Goal: Task Accomplishment & Management: Manage account settings

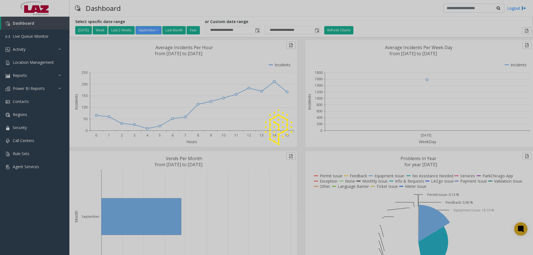
click at [25, 60] on div at bounding box center [266, 127] width 533 height 255
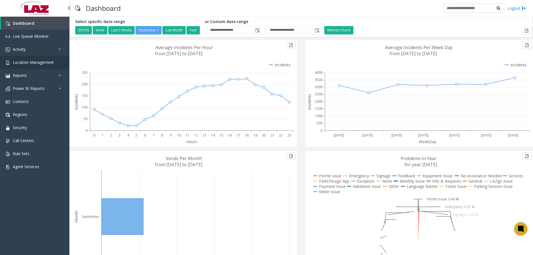
click at [26, 62] on span "Location Management" at bounding box center [33, 62] width 41 height 5
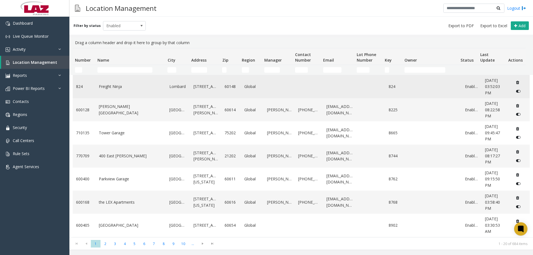
click at [113, 93] on td "Freight Ninja" at bounding box center [131, 86] width 71 height 23
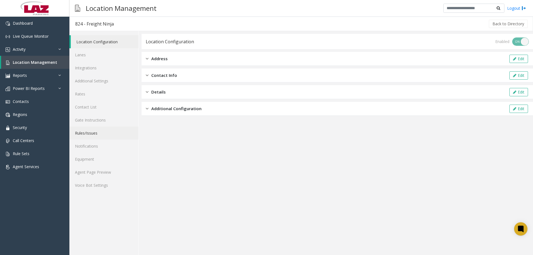
click at [91, 132] on link "Rules/Issues" at bounding box center [103, 133] width 69 height 13
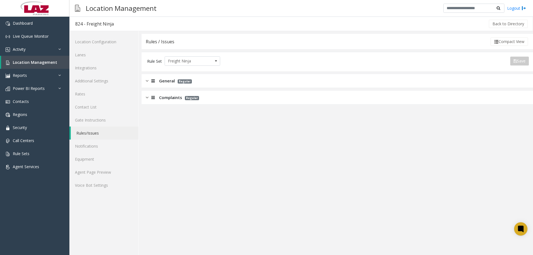
click at [248, 78] on div "General Regular" at bounding box center [338, 81] width 392 height 14
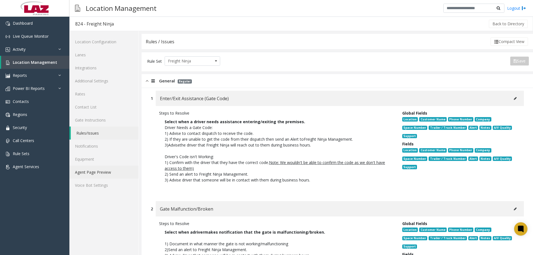
click at [100, 167] on link "Agent Page Preview" at bounding box center [103, 172] width 69 height 13
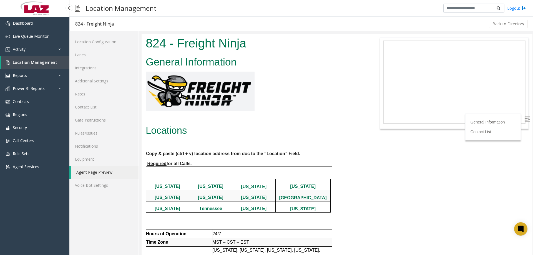
click at [40, 64] on span "Location Management" at bounding box center [35, 62] width 44 height 5
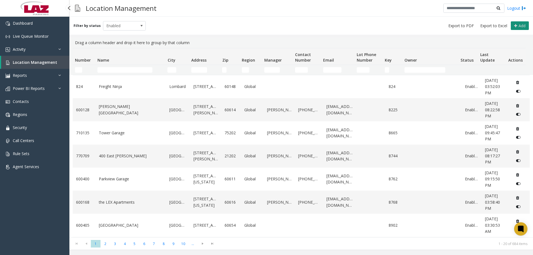
click at [524, 25] on span "Add" at bounding box center [522, 25] width 7 height 5
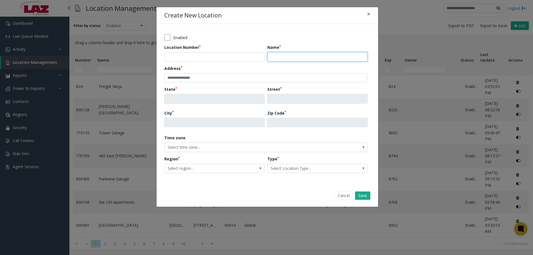
click at [298, 54] on input "Name" at bounding box center [318, 56] width 100 height 9
paste input "**********"
type input "**********"
click at [203, 57] on input "Location Number" at bounding box center [214, 56] width 100 height 9
type input "******"
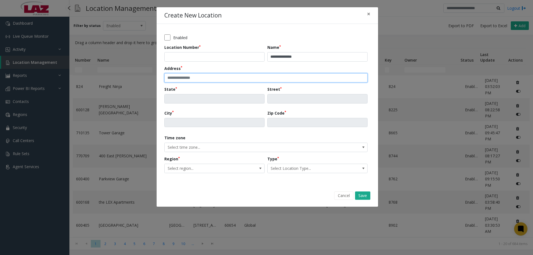
click at [216, 74] on input "text" at bounding box center [265, 77] width 203 height 9
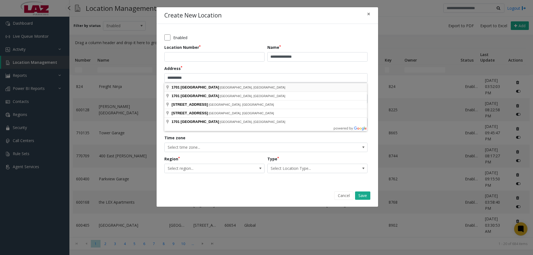
type input "**********"
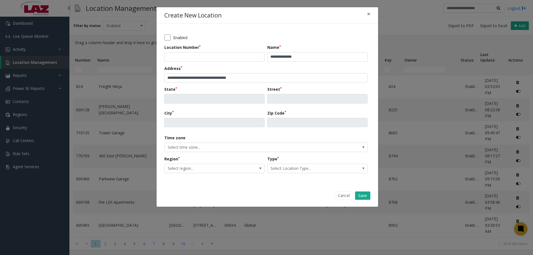
type input "**"
type input "**********"
type input "*******"
type input "*****"
click at [208, 166] on span "Select region..." at bounding box center [205, 168] width 80 height 9
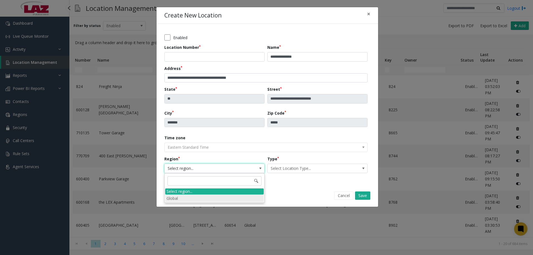
click at [180, 199] on li "Global" at bounding box center [214, 199] width 99 height 8
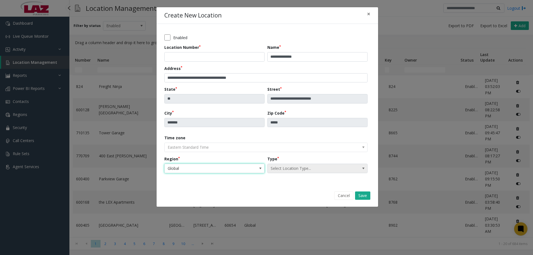
click at [308, 167] on span "Select Location Type..." at bounding box center [308, 168] width 80 height 9
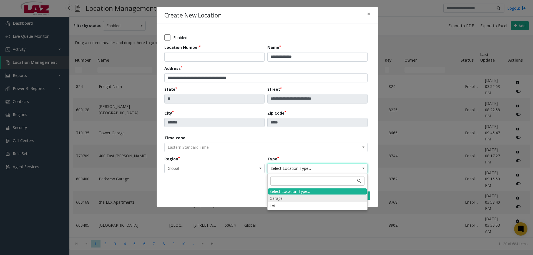
click at [289, 198] on li "Garage" at bounding box center [317, 199] width 99 height 8
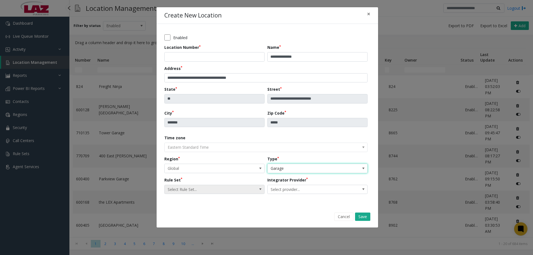
click at [213, 192] on span "Select Rule Set..." at bounding box center [205, 189] width 80 height 9
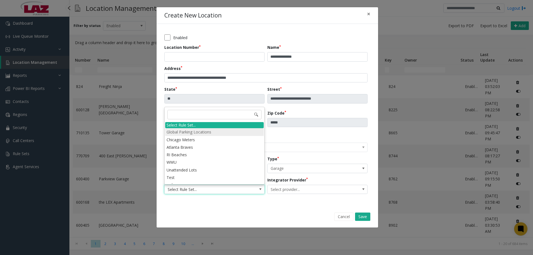
click at [198, 133] on li "Global Parking Locations" at bounding box center [214, 132] width 99 height 8
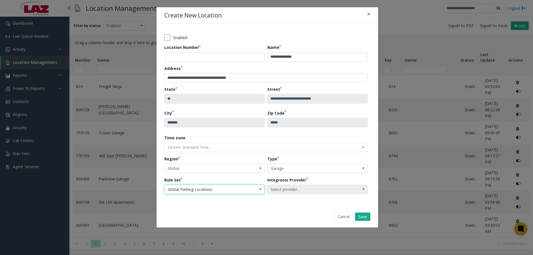
click at [302, 190] on span "Select provider..." at bounding box center [308, 189] width 80 height 9
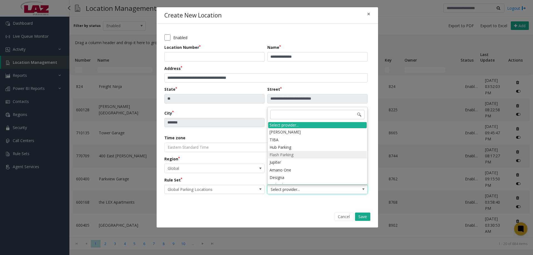
click at [290, 154] on li "Flash Parking" at bounding box center [317, 155] width 99 height 8
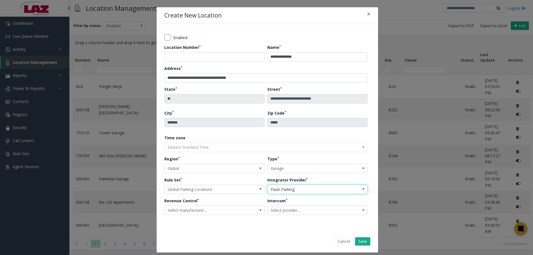
click at [231, 215] on div "**********" at bounding box center [267, 127] width 206 height 191
click at [230, 212] on span "Select manufacturer..." at bounding box center [205, 210] width 80 height 9
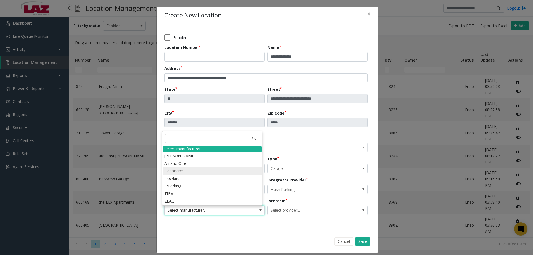
click at [194, 169] on li "FlashParcs" at bounding box center [212, 171] width 99 height 8
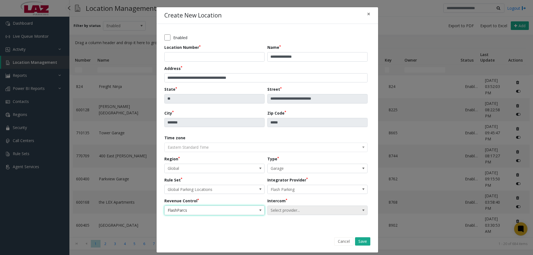
click at [277, 204] on div "Intercom Select provider..." at bounding box center [319, 206] width 103 height 17
click at [280, 208] on span "Select provider..." at bounding box center [308, 210] width 80 height 9
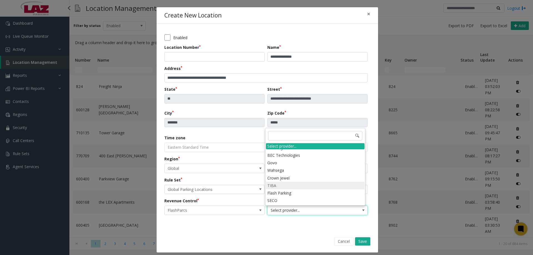
scroll to position [139, 0]
click at [282, 166] on li "Flash Parking" at bounding box center [315, 166] width 99 height 8
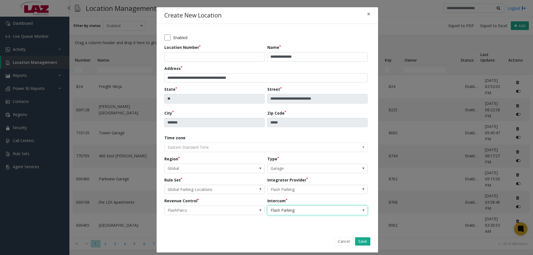
click at [182, 39] on label "Enabled" at bounding box center [180, 38] width 14 height 6
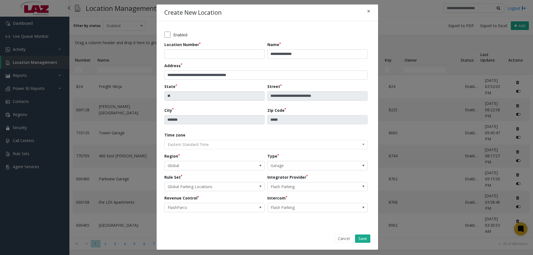
scroll to position [4, 0]
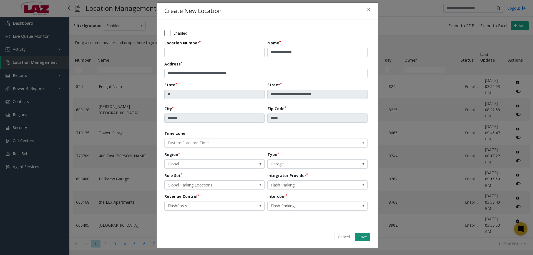
click at [359, 235] on button "Save" at bounding box center [362, 237] width 15 height 8
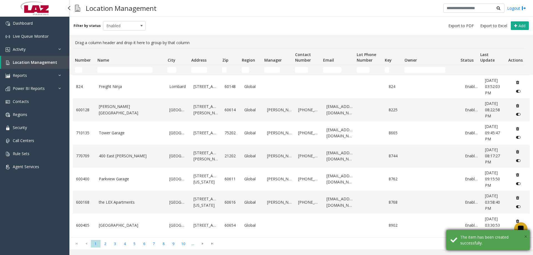
click at [524, 236] on span "×" at bounding box center [525, 237] width 3 height 8
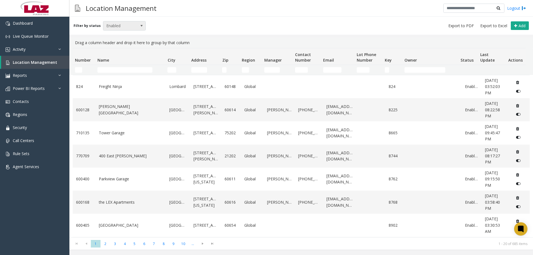
click at [113, 25] on span "Enabled" at bounding box center [120, 25] width 34 height 9
click at [78, 58] on span "Number" at bounding box center [83, 60] width 16 height 5
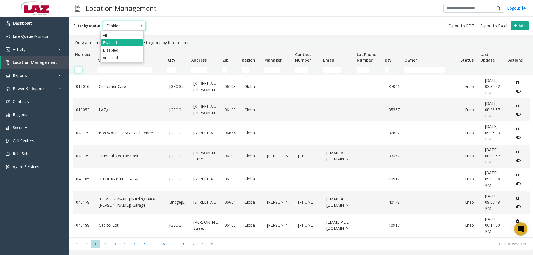
click at [78, 73] on input "Number Filter" at bounding box center [78, 70] width 7 height 6
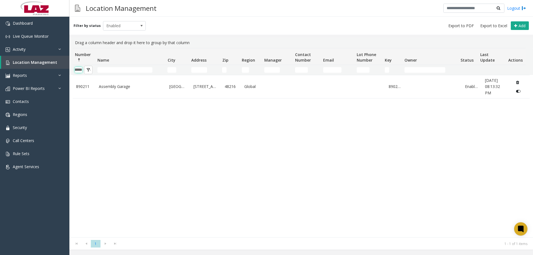
type input "******"
click at [127, 99] on div "890211 Assembly Garage Detroit 1701 West Lafayette Boulevard 48216 Global 89021…" at bounding box center [301, 156] width 457 height 163
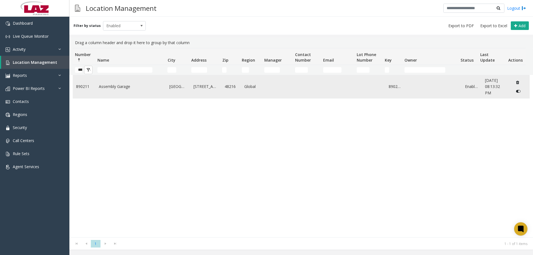
click at [125, 92] on td "Assembly Garage" at bounding box center [131, 86] width 71 height 23
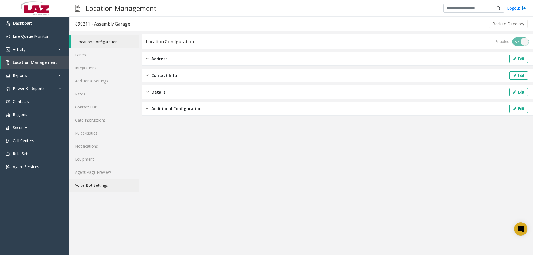
click at [103, 179] on link "Voice Bot Settings" at bounding box center [103, 185] width 69 height 13
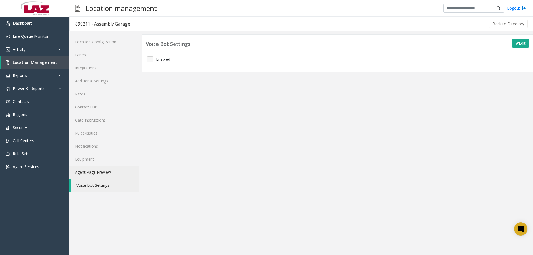
click at [93, 177] on link "Agent Page Preview" at bounding box center [103, 172] width 69 height 13
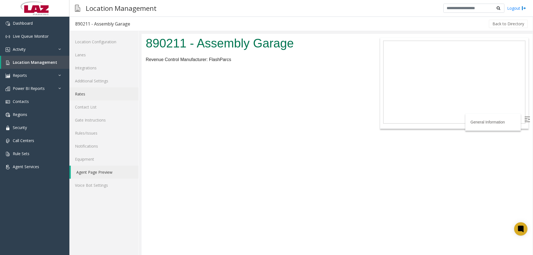
click at [87, 94] on link "Rates" at bounding box center [103, 94] width 69 height 13
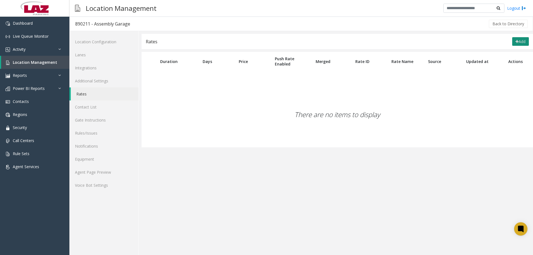
click at [516, 41] on icon at bounding box center [517, 42] width 3 height 4
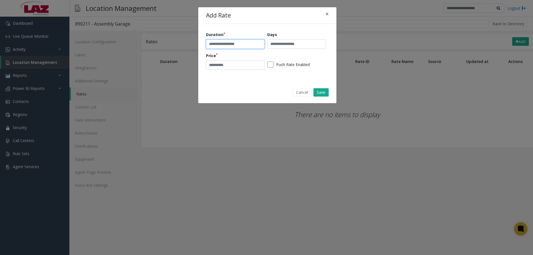
click at [219, 41] on input "text" at bounding box center [235, 43] width 59 height 9
type input "**********"
click at [238, 70] on div "**********" at bounding box center [267, 53] width 123 height 42
click at [236, 67] on input "number" at bounding box center [235, 65] width 59 height 9
type input "*"
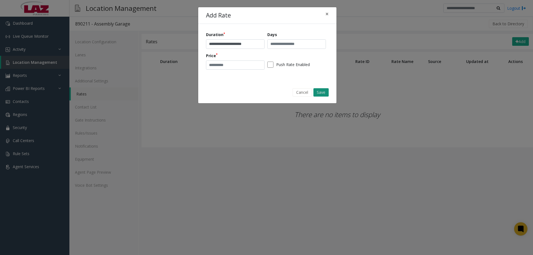
click at [317, 94] on button "Save" at bounding box center [321, 92] width 15 height 8
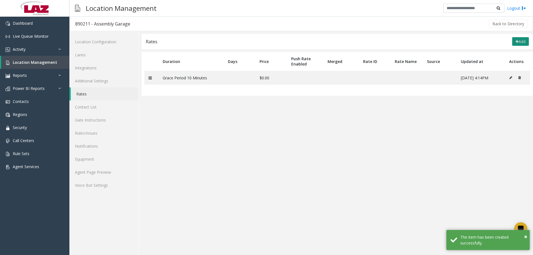
click at [525, 42] on button "Add" at bounding box center [521, 41] width 17 height 9
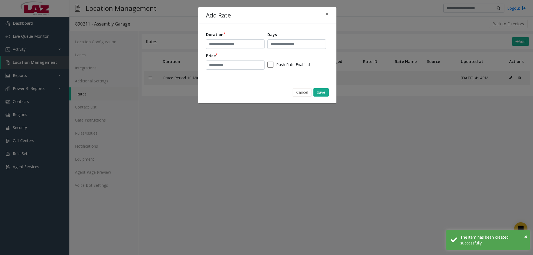
click at [205, 49] on div "Duration Days Price Push Rate Enabled" at bounding box center [267, 53] width 138 height 58
click at [209, 45] on input "text" at bounding box center [235, 43] width 59 height 9
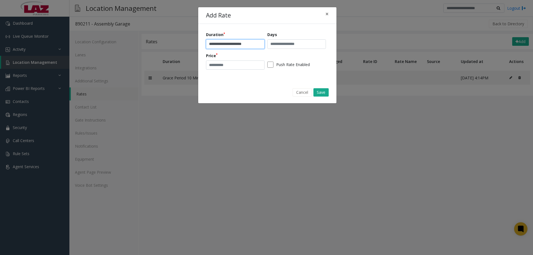
type input "**********"
click at [222, 64] on input "number" at bounding box center [235, 65] width 59 height 9
type input "*"
click at [317, 92] on button "Save" at bounding box center [321, 92] width 15 height 8
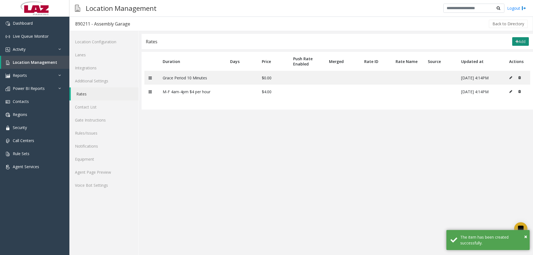
click at [514, 41] on button "Add" at bounding box center [521, 41] width 17 height 9
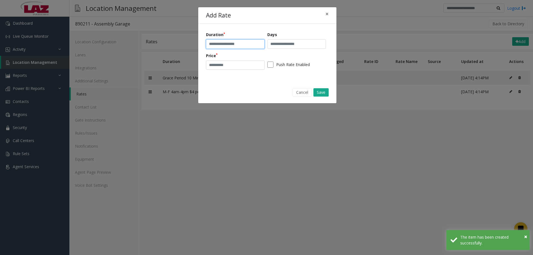
click at [224, 43] on input "text" at bounding box center [235, 43] width 59 height 9
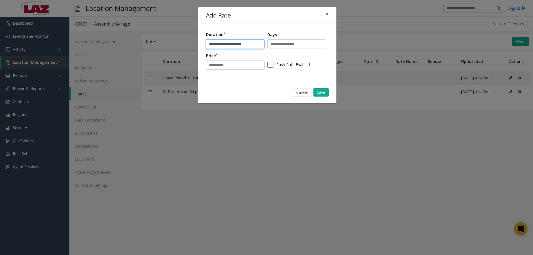
click at [221, 43] on input "**********" at bounding box center [235, 43] width 59 height 9
click at [230, 43] on input "**********" at bounding box center [235, 43] width 59 height 9
click at [240, 43] on input "**********" at bounding box center [235, 43] width 59 height 9
drag, startPoint x: 257, startPoint y: 44, endPoint x: 248, endPoint y: 43, distance: 9.2
click at [248, 43] on input "**********" at bounding box center [235, 43] width 59 height 9
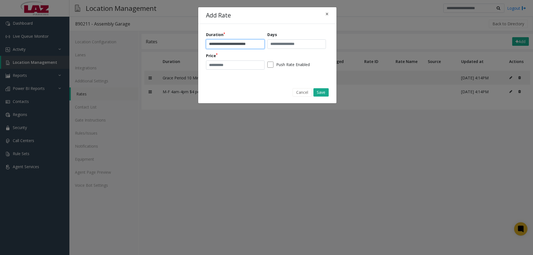
type input "**********"
click at [244, 66] on input "number" at bounding box center [235, 65] width 59 height 9
type input "*"
click at [323, 89] on button "Save" at bounding box center [321, 92] width 15 height 8
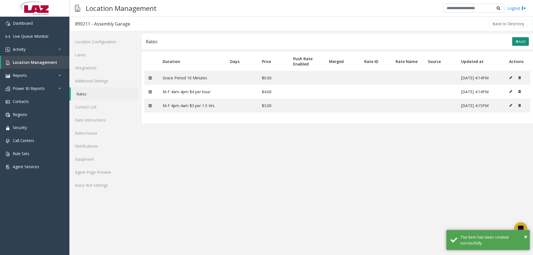
click at [524, 39] on button "Add" at bounding box center [521, 41] width 17 height 9
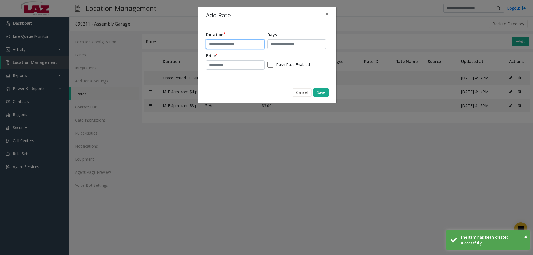
click at [230, 43] on input "text" at bounding box center [235, 43] width 59 height 9
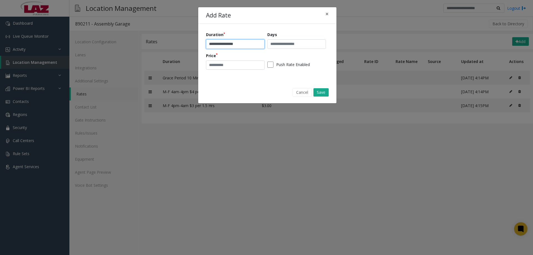
type input "**********"
click at [243, 66] on input "number" at bounding box center [235, 65] width 59 height 9
type input "**"
click at [323, 94] on button "Save" at bounding box center [321, 92] width 15 height 8
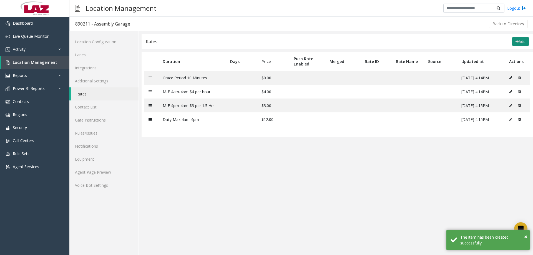
click at [516, 41] on icon at bounding box center [517, 42] width 3 height 4
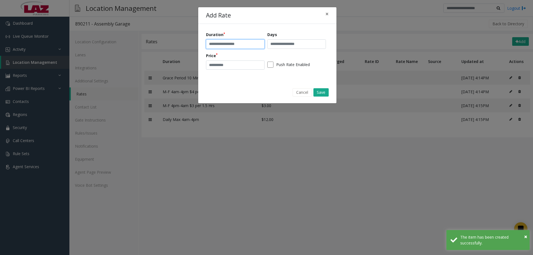
click at [229, 43] on input "text" at bounding box center [235, 43] width 59 height 9
click at [231, 43] on input "**********" at bounding box center [235, 43] width 59 height 9
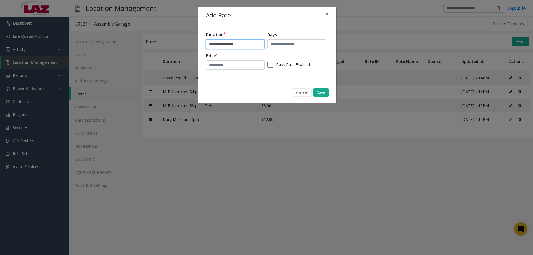
click at [243, 43] on input "**********" at bounding box center [235, 43] width 59 height 9
type input "**********"
click at [228, 63] on input "number" at bounding box center [235, 65] width 59 height 9
type input "*"
click at [317, 89] on button "Save" at bounding box center [321, 92] width 15 height 8
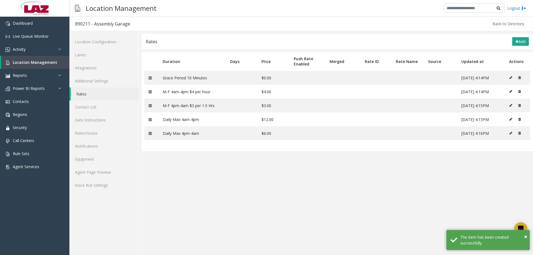
click at [305, 177] on app-rates "**********" at bounding box center [338, 144] width 392 height 221
click at [91, 175] on link "Agent Page Preview" at bounding box center [103, 172] width 69 height 13
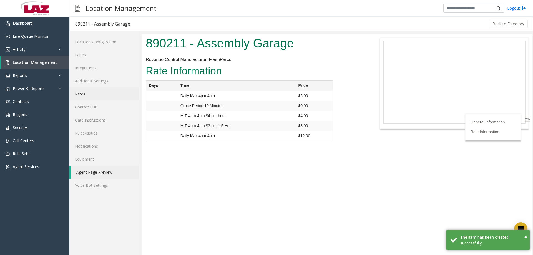
click at [86, 96] on link "Rates" at bounding box center [103, 94] width 69 height 13
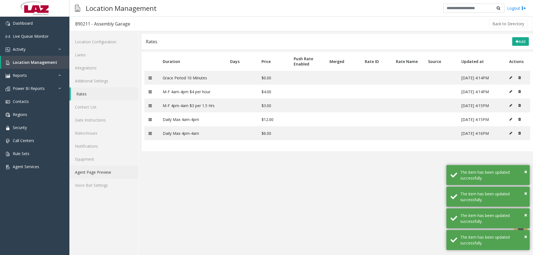
click at [91, 174] on link "Agent Page Preview" at bounding box center [103, 172] width 69 height 13
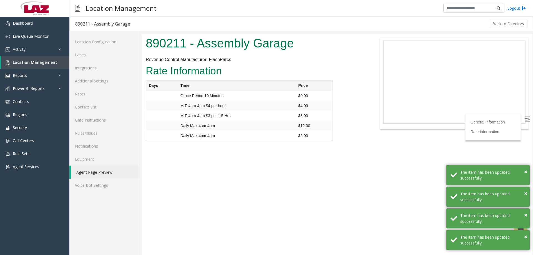
click at [332, 184] on body "890211 - Assembly Garage Revenue Control Manufacturer: FlashParcs General Infor…" at bounding box center [337, 144] width 391 height 221
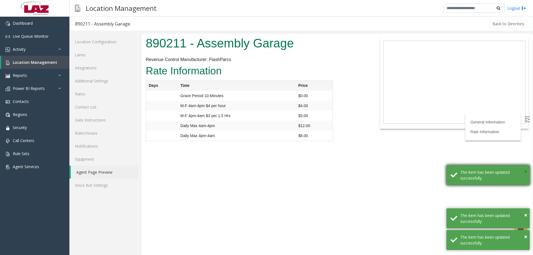
click at [525, 170] on span "×" at bounding box center [525, 172] width 3 height 8
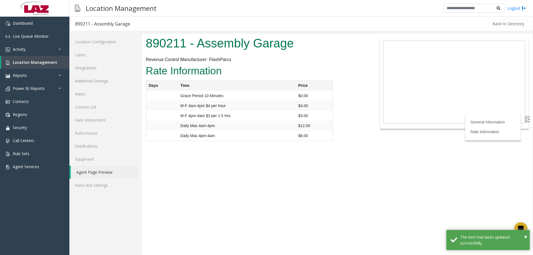
click at [526, 216] on body "890211 - Assembly Garage Revenue Control Manufacturer: FlashParcs General Infor…" at bounding box center [337, 144] width 391 height 221
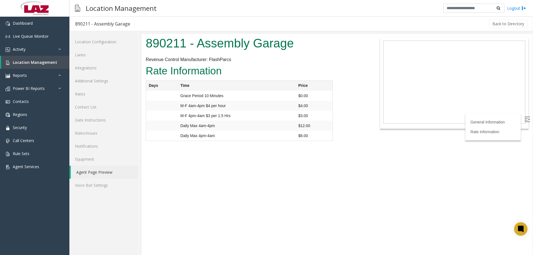
click at [528, 236] on body "890211 - Assembly Garage Revenue Control Manufacturer: FlashParcs General Infor…" at bounding box center [337, 144] width 391 height 221
click at [320, 184] on body "890211 - Assembly Garage Revenue Control Manufacturer: FlashParcs General Infor…" at bounding box center [337, 144] width 391 height 221
click at [210, 188] on body "890211 - Assembly Garage Revenue Control Manufacturer: FlashParcs General Infor…" at bounding box center [337, 144] width 391 height 221
click at [86, 104] on link "Contact List" at bounding box center [103, 107] width 69 height 13
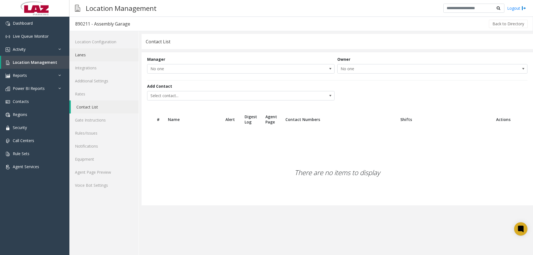
click at [96, 57] on link "Lanes" at bounding box center [103, 54] width 69 height 13
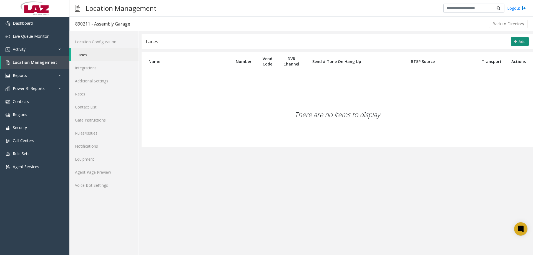
click at [521, 38] on button "Add" at bounding box center [520, 41] width 18 height 9
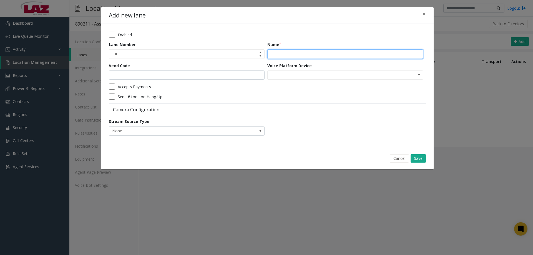
click at [298, 50] on input "Name" at bounding box center [346, 53] width 156 height 9
type input "**********"
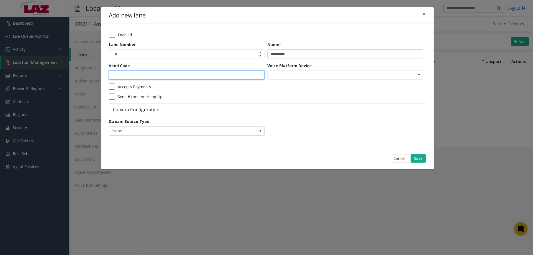
click at [251, 76] on input "Vend Code" at bounding box center [187, 75] width 156 height 9
type input "*"
click at [423, 159] on button "Save" at bounding box center [418, 158] width 15 height 8
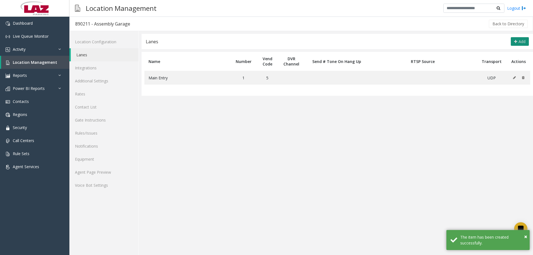
click at [518, 41] on button "Add" at bounding box center [520, 41] width 18 height 9
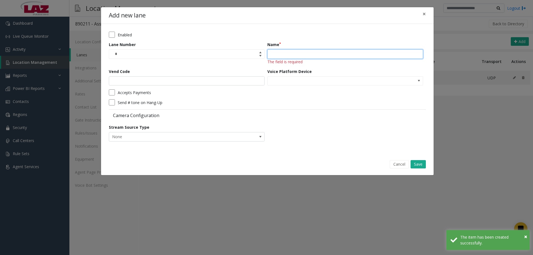
click at [327, 57] on input "Name" at bounding box center [346, 53] width 156 height 9
type input "*********"
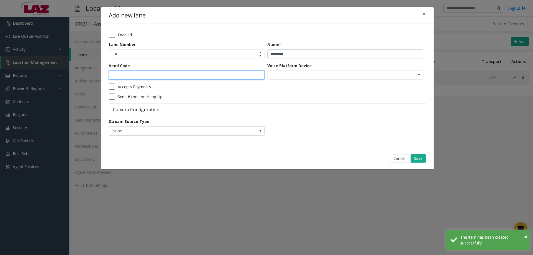
click at [209, 76] on input "Vend Code" at bounding box center [187, 75] width 156 height 9
type input "*"
click at [420, 156] on button "Save" at bounding box center [418, 158] width 15 height 8
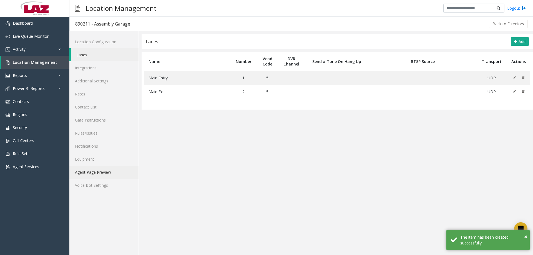
click at [99, 174] on link "Agent Page Preview" at bounding box center [103, 172] width 69 height 13
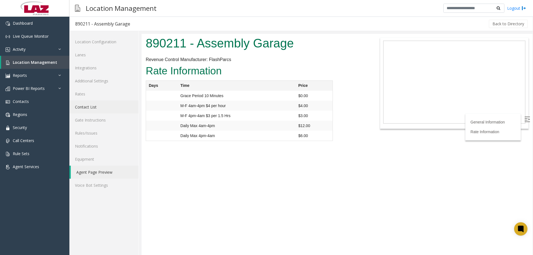
click at [91, 108] on link "Contact List" at bounding box center [103, 107] width 69 height 13
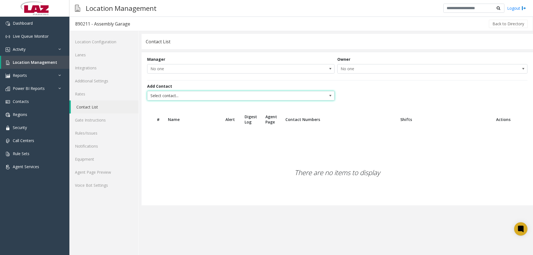
click at [173, 98] on span "Select contact..." at bounding box center [222, 95] width 149 height 9
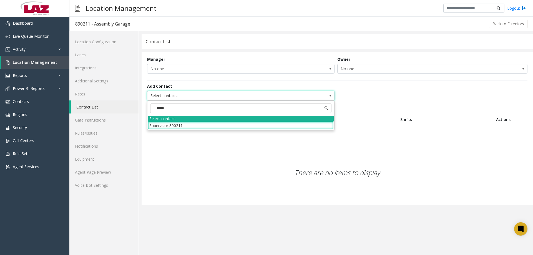
type input "******"
click at [219, 124] on li "Supervisor 890211" at bounding box center [241, 126] width 186 height 8
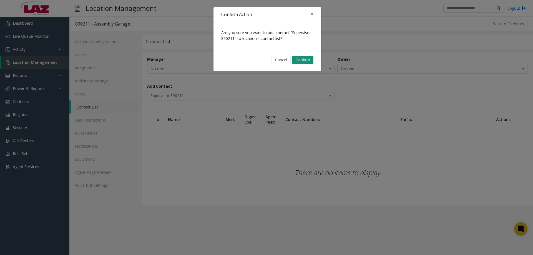
click at [296, 58] on button "Confirm" at bounding box center [303, 60] width 21 height 8
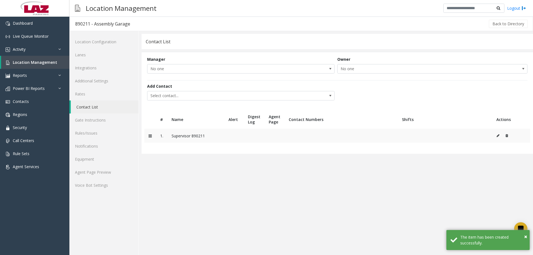
click at [497, 137] on icon at bounding box center [498, 135] width 3 height 3
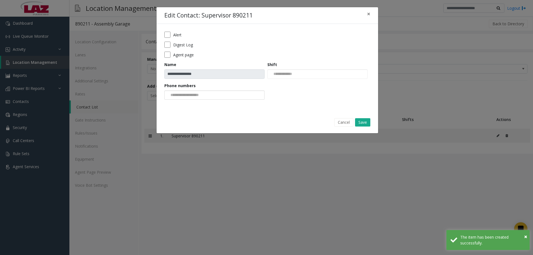
click at [193, 96] on input at bounding box center [186, 95] width 42 height 9
click at [192, 104] on li "313-200-5878" at bounding box center [214, 105] width 99 height 8
click at [366, 121] on button "Save" at bounding box center [362, 122] width 15 height 8
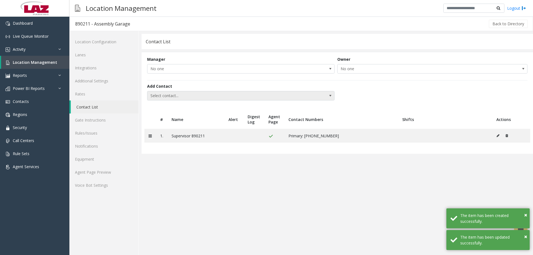
click at [186, 95] on span "Select contact..." at bounding box center [222, 95] width 149 height 9
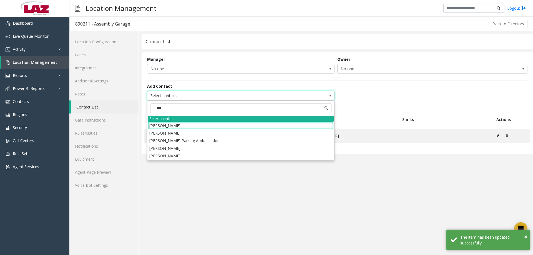
type input "****"
click at [173, 133] on li "[PERSON_NAME]" at bounding box center [241, 133] width 186 height 8
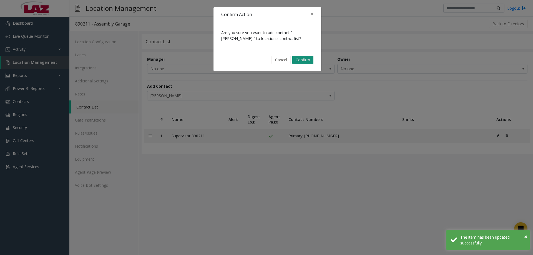
click at [303, 63] on button "Confirm" at bounding box center [303, 60] width 21 height 8
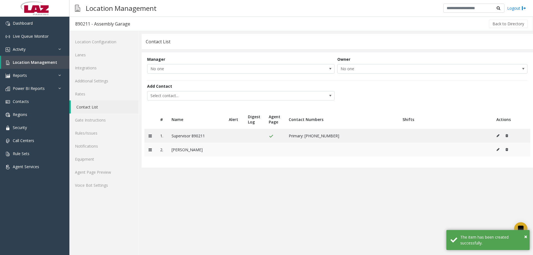
click at [498, 151] on icon at bounding box center [498, 149] width 3 height 3
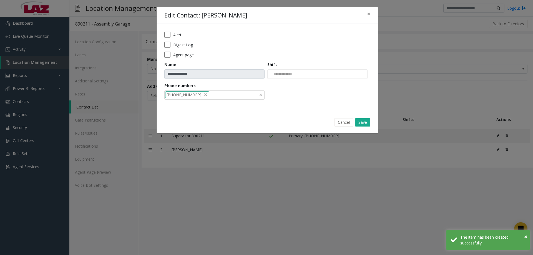
click at [255, 96] on div "313-200-5878" at bounding box center [214, 95] width 100 height 9
click at [226, 101] on li "313-618-0821" at bounding box center [214, 105] width 99 height 8
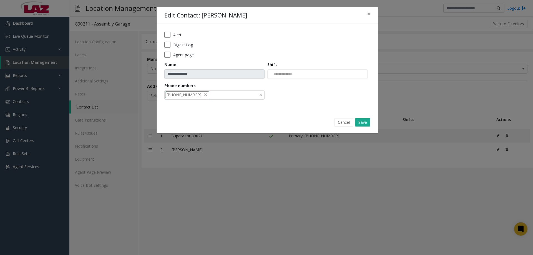
click at [180, 59] on form "**********" at bounding box center [267, 68] width 206 height 72
click at [174, 53] on label "Agent page" at bounding box center [183, 55] width 21 height 6
click at [166, 39] on form "**********" at bounding box center [267, 68] width 206 height 72
click at [356, 124] on button "Save" at bounding box center [362, 122] width 15 height 8
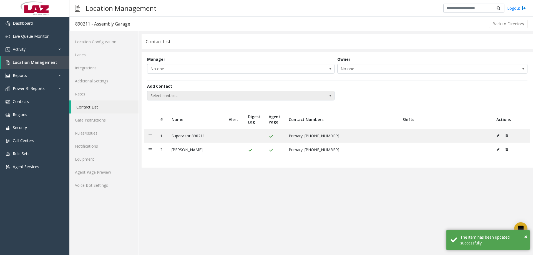
click at [292, 99] on span "Select contact..." at bounding box center [222, 95] width 149 height 9
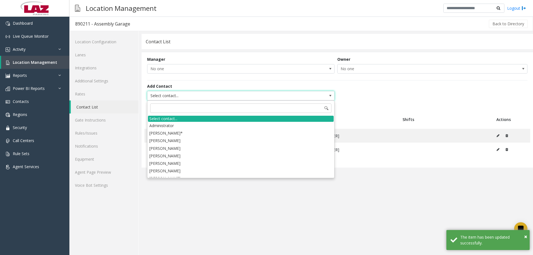
click at [292, 97] on span "Select contact..." at bounding box center [222, 95] width 149 height 9
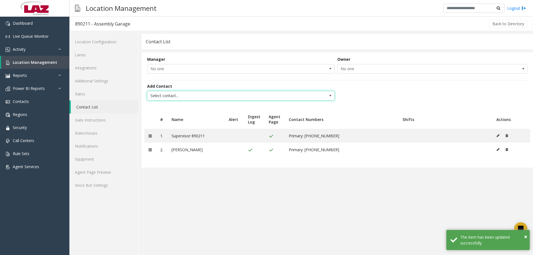
click at [276, 94] on span "Select contact..." at bounding box center [222, 95] width 149 height 9
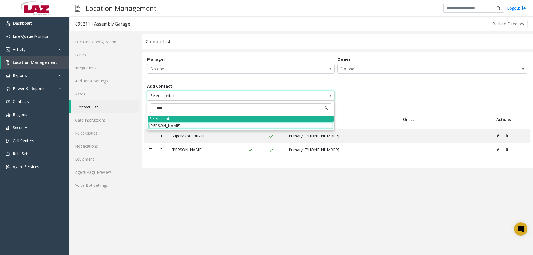
type input "*****"
click at [218, 125] on li "Dahmari Taplin" at bounding box center [241, 126] width 186 height 8
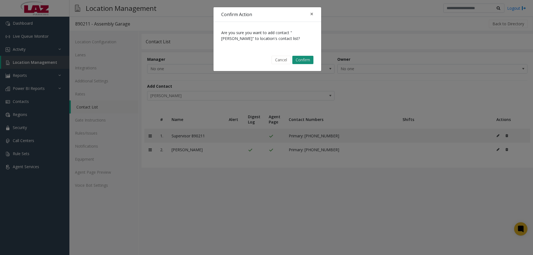
click at [304, 61] on button "Confirm" at bounding box center [303, 60] width 21 height 8
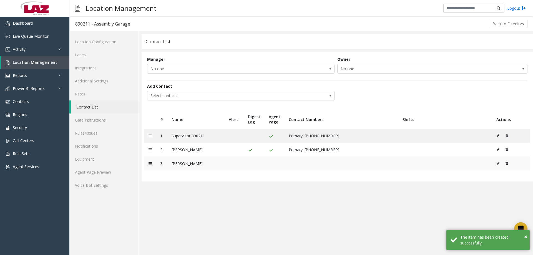
click at [497, 164] on icon at bounding box center [498, 163] width 3 height 3
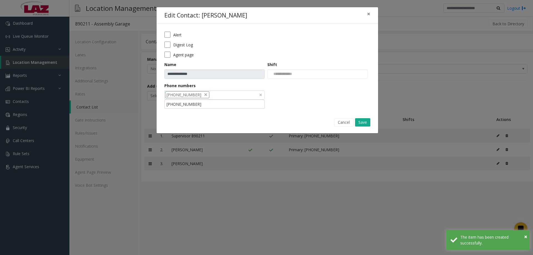
click at [193, 93] on li "313-618-0821" at bounding box center [187, 94] width 44 height 7
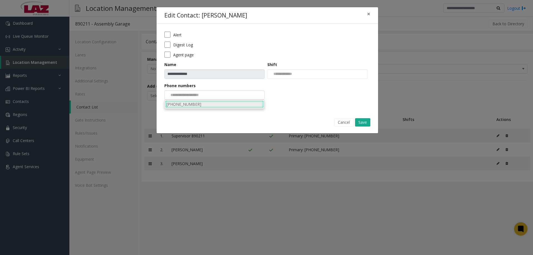
click at [194, 104] on li "720-471-2853" at bounding box center [214, 105] width 99 height 8
click at [168, 48] on form "**********" at bounding box center [267, 68] width 206 height 72
click at [369, 122] on button "Save" at bounding box center [362, 122] width 15 height 8
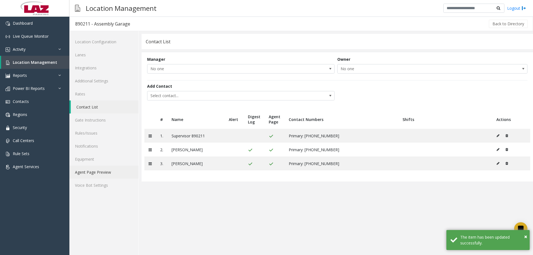
click at [111, 176] on link "Agent Page Preview" at bounding box center [103, 172] width 69 height 13
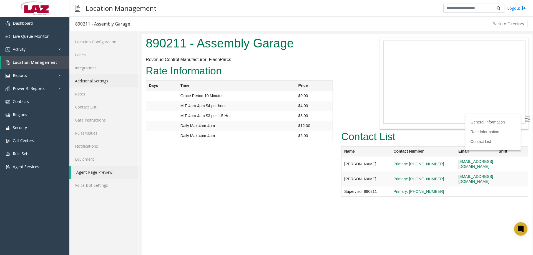
click at [89, 83] on link "Additional Settings" at bounding box center [103, 80] width 69 height 13
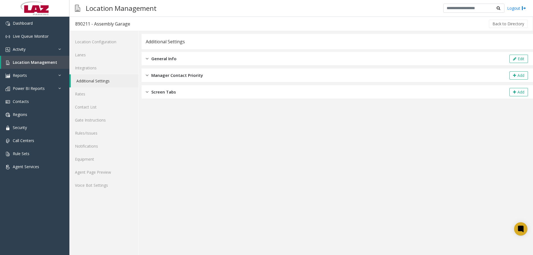
click at [240, 55] on div "General Info Edit" at bounding box center [338, 59] width 392 height 14
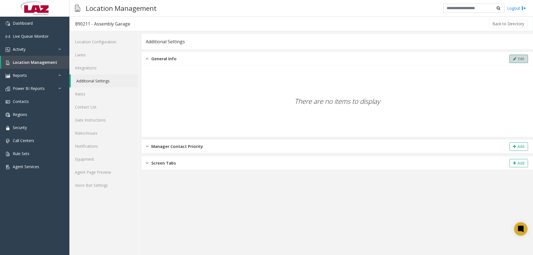
click at [516, 58] on icon at bounding box center [514, 59] width 3 height 4
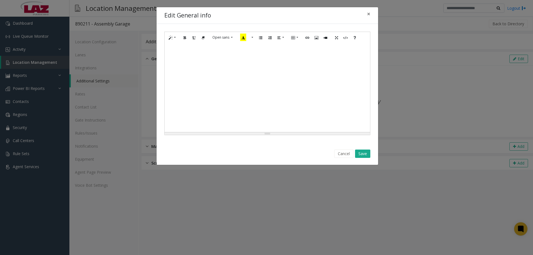
click at [304, 116] on div at bounding box center [268, 87] width 206 height 89
click at [264, 64] on div at bounding box center [268, 87] width 206 height 89
paste div
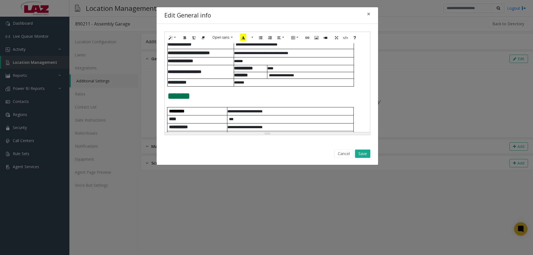
scroll to position [222, 0]
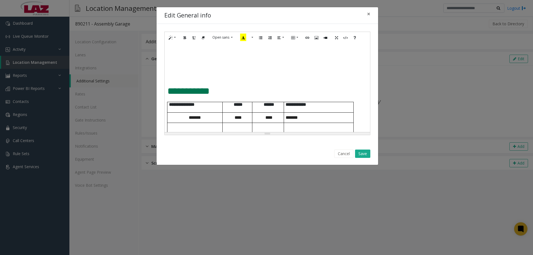
click at [168, 91] on span "**********" at bounding box center [189, 90] width 42 height 9
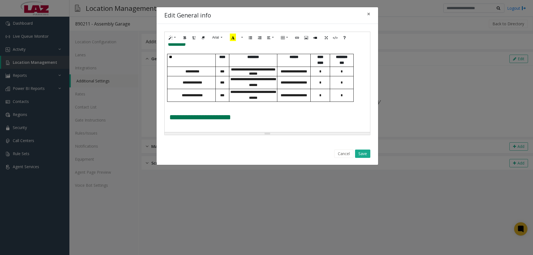
scroll to position [299, 0]
click at [169, 118] on span "**********" at bounding box center [200, 118] width 62 height 8
click at [361, 153] on button "Save" at bounding box center [362, 154] width 15 height 8
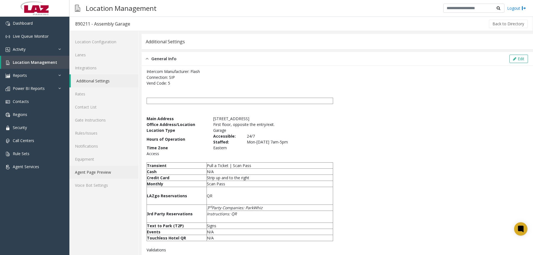
click at [105, 171] on link "Agent Page Preview" at bounding box center [103, 172] width 69 height 13
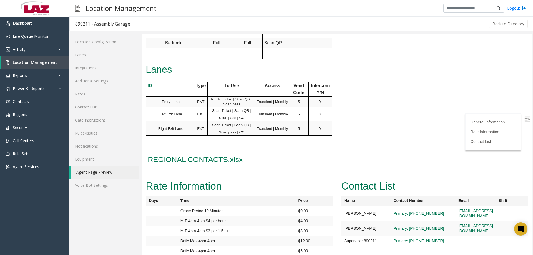
scroll to position [337, 0]
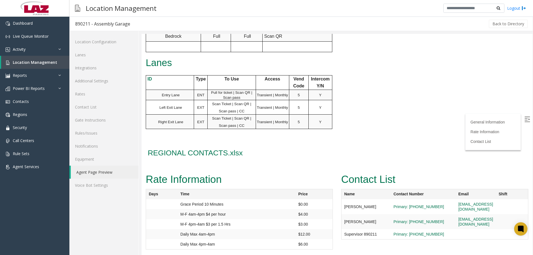
click at [527, 120] on label at bounding box center [528, 120] width 8 height 8
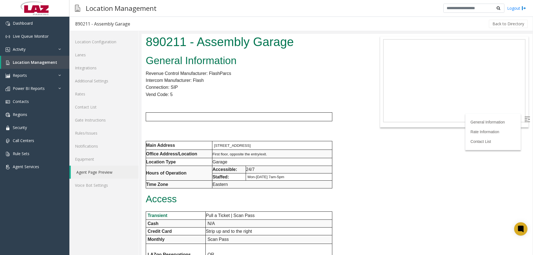
scroll to position [0, 0]
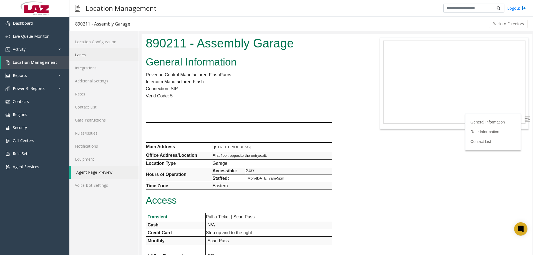
click at [99, 55] on link "Lanes" at bounding box center [103, 54] width 69 height 13
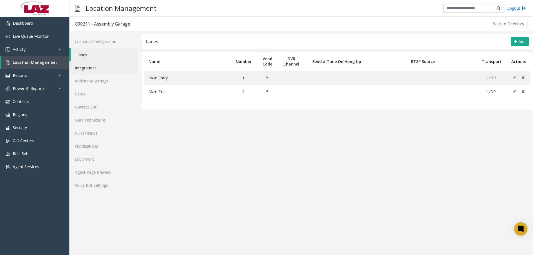
click at [108, 74] on link "Integrations" at bounding box center [103, 67] width 69 height 13
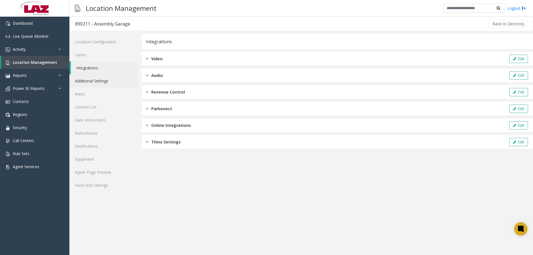
click at [106, 81] on link "Additional Settings" at bounding box center [103, 80] width 69 height 13
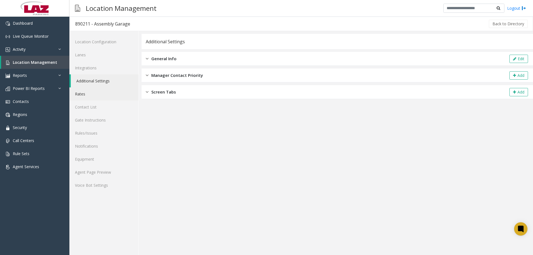
click at [101, 94] on link "Rates" at bounding box center [103, 94] width 69 height 13
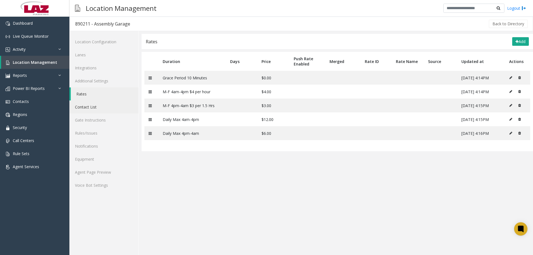
click at [96, 106] on link "Contact List" at bounding box center [103, 107] width 69 height 13
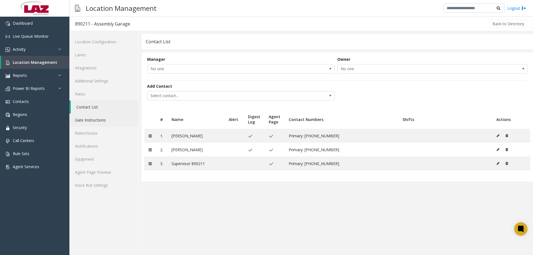
click at [99, 123] on link "Gate Instructions" at bounding box center [103, 120] width 69 height 13
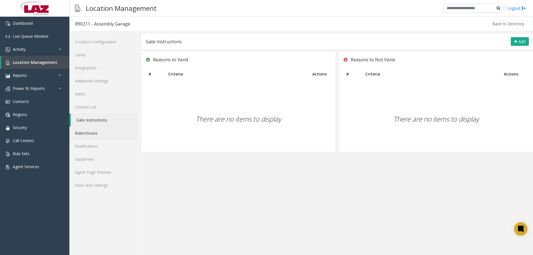
click at [96, 138] on link "Rules/Issues" at bounding box center [103, 133] width 69 height 13
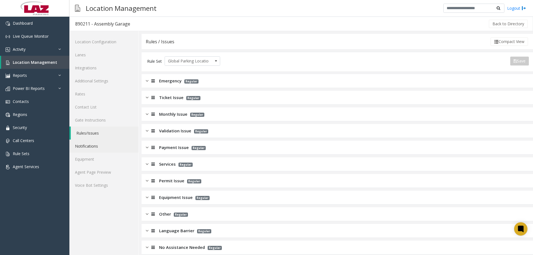
click at [98, 149] on link "Notifications" at bounding box center [103, 146] width 69 height 13
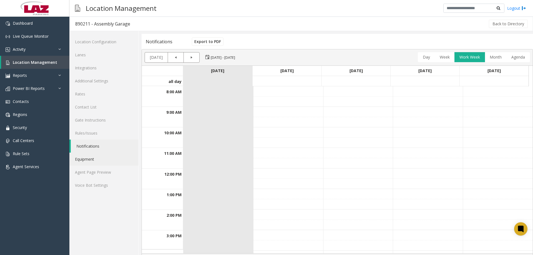
click at [99, 160] on link "Equipment" at bounding box center [103, 159] width 69 height 13
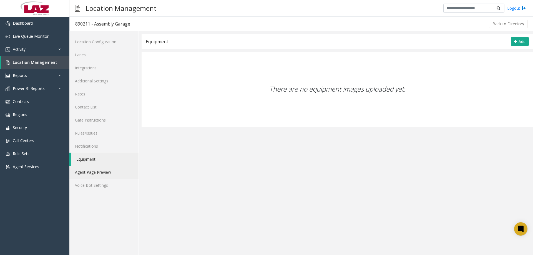
click at [100, 169] on link "Agent Page Preview" at bounding box center [103, 172] width 69 height 13
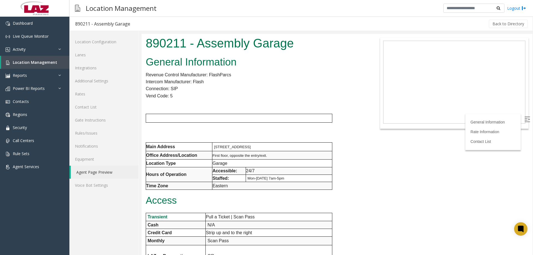
click at [525, 119] on img at bounding box center [528, 120] width 6 height 6
drag, startPoint x: 533, startPoint y: 83, endPoint x: 533, endPoint y: 96, distance: 13.1
click at [533, 96] on div at bounding box center [338, 144] width 392 height 221
drag, startPoint x: 239, startPoint y: 61, endPoint x: 210, endPoint y: 56, distance: 30.1
click at [208, 57] on h2 "General Information" at bounding box center [256, 62] width 220 height 14
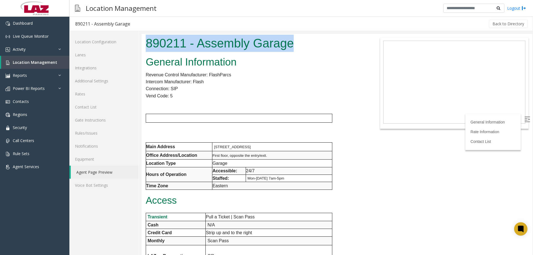
drag, startPoint x: 303, startPoint y: 45, endPoint x: 145, endPoint y: 46, distance: 158.3
click at [145, 46] on div "890211 - Assembly Garage" at bounding box center [256, 44] width 228 height 20
copy h1 "890211 - Assembly Garage"
drag, startPoint x: 310, startPoint y: 183, endPoint x: 144, endPoint y: 146, distance: 169.8
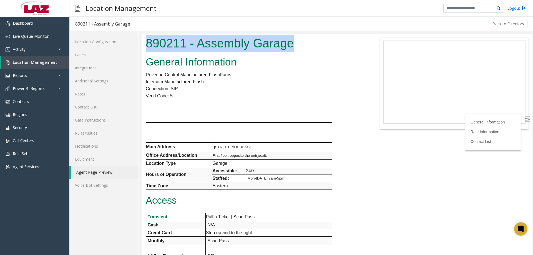
copy div "Main Address 1702 W. Lafayette, Detroit, MI Office Address/Location First floor…"
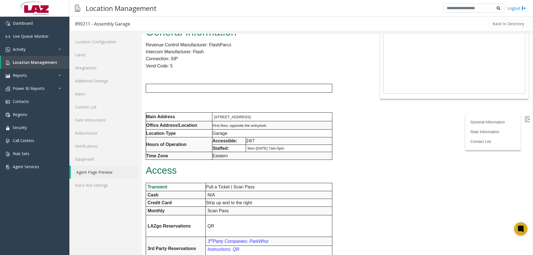
scroll to position [83, 0]
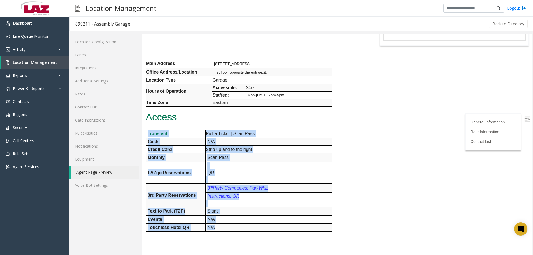
drag, startPoint x: 287, startPoint y: 225, endPoint x: 146, endPoint y: 132, distance: 168.5
click at [146, 132] on tbody "Transient Pull a Ticket | Scan Pass Cash N/A Credit Card Strip up and to the ri…" at bounding box center [239, 181] width 186 height 102
copy tbody "Transient Pull a Ticket | Scan Pass Cash N/A Credit Card Strip up and to the ri…"
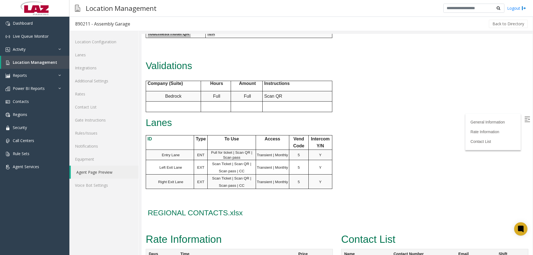
scroll to position [278, 0]
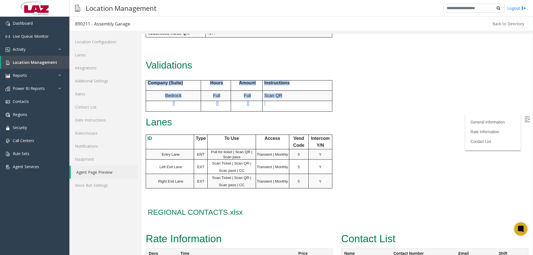
drag, startPoint x: 285, startPoint y: 104, endPoint x: 146, endPoint y: 82, distance: 140.5
click at [146, 82] on tbody "Company (Suite) Hours Amount Instructions Bedrock Full Full Scan QR" at bounding box center [239, 96] width 186 height 31
copy tbody "Company (Suite) Hours Amount Instructions Bedrock Full Full Scan QR"
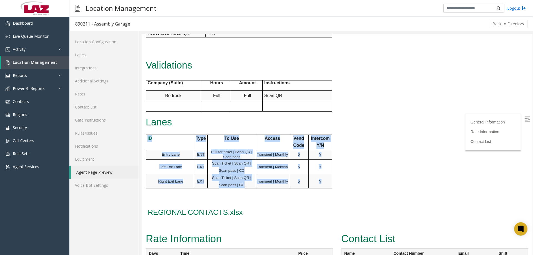
drag, startPoint x: 148, startPoint y: 139, endPoint x: 322, endPoint y: 184, distance: 180.2
click at [322, 184] on tbody "ID Type To Use Access Vend Code Intercom Y/N Entry Lane ENT Pull for ticket | S…" at bounding box center [239, 162] width 186 height 54
copy tbody "ID Type To Use Access Vend Code Intercom Y/N Entry Lane ENT Pull for ticket | S…"
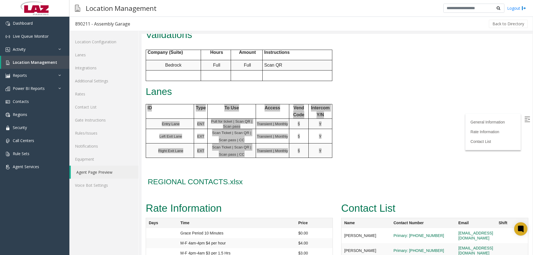
scroll to position [337, 0]
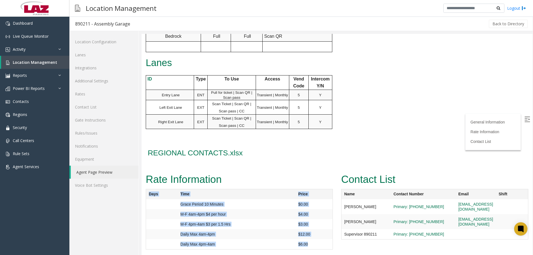
drag, startPoint x: 313, startPoint y: 243, endPoint x: 148, endPoint y: 195, distance: 171.9
click at [148, 195] on table "Days Time Price Grace Period 10 Minutes $0.00 M-F 4am-4pm $4 per hour $4.00 M-F…" at bounding box center [239, 219] width 187 height 61
copy table "Days Time Price Grace Period 10 Minutes $0.00 M-F 4am-4pm $4 per hour $4.00 M-F…"
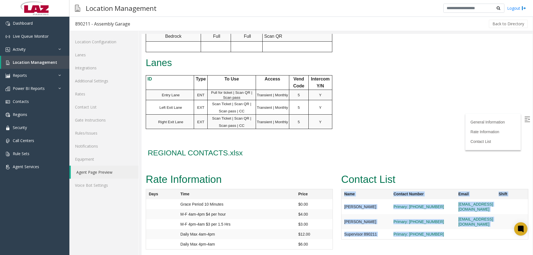
drag, startPoint x: 487, startPoint y: 224, endPoint x: 342, endPoint y: 194, distance: 148.1
click at [342, 194] on table "Name Contact Number Email Shift Anthony Leone Primary: 313-618-0821 antleone@la…" at bounding box center [434, 214] width 187 height 51
copy table "Name Contact Number Email Shift Anthony Leone Primary: 313-618-0821 antleone@la…"
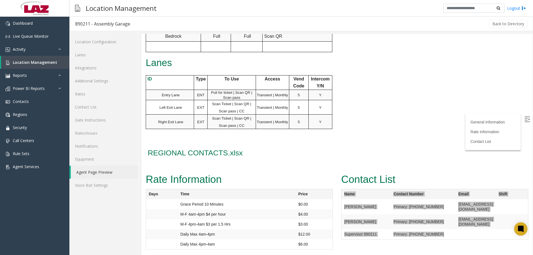
click at [97, 216] on div "Location Configuration Lanes Integrations Additional Settings Rates Contact Lis…" at bounding box center [103, 143] width 69 height 224
click at [41, 154] on link "Rule Sets" at bounding box center [34, 153] width 69 height 13
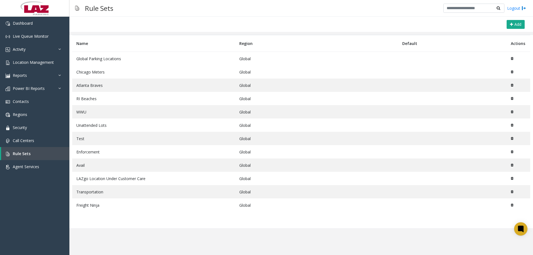
click at [97, 207] on td "Freight Ninja" at bounding box center [153, 205] width 163 height 13
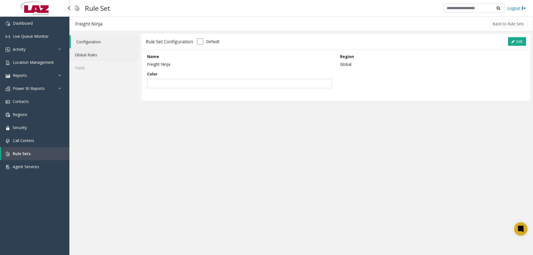
click at [76, 52] on link "Global Rules" at bounding box center [103, 54] width 69 height 13
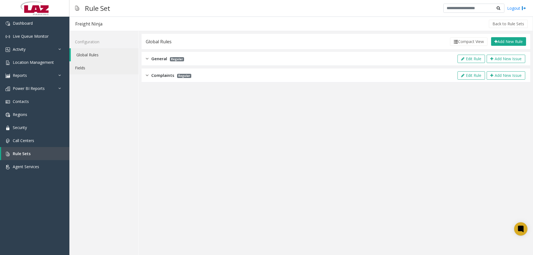
click at [84, 73] on link "Fields" at bounding box center [103, 67] width 69 height 13
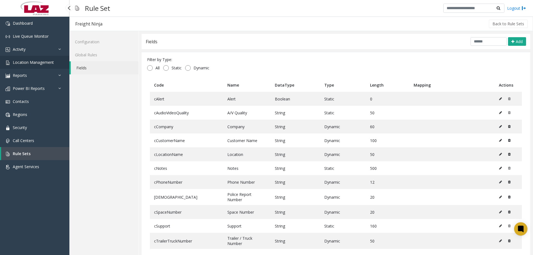
click at [37, 59] on link "Location Management" at bounding box center [34, 62] width 69 height 13
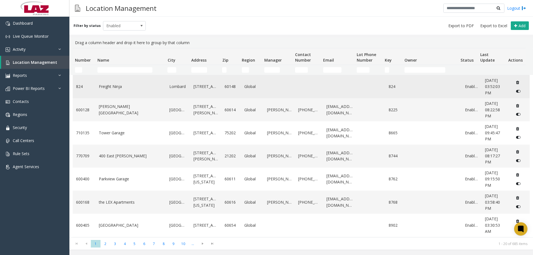
click at [122, 88] on link "Freight Ninja" at bounding box center [131, 87] width 64 height 6
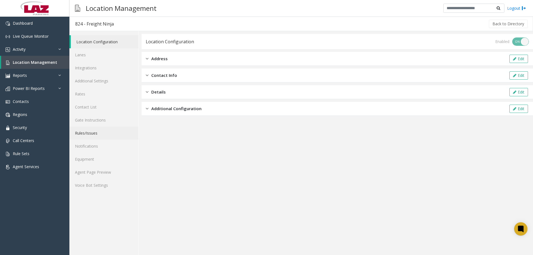
drag, startPoint x: 93, startPoint y: 132, endPoint x: 86, endPoint y: 134, distance: 8.1
click at [93, 132] on link "Rules/Issues" at bounding box center [103, 133] width 69 height 13
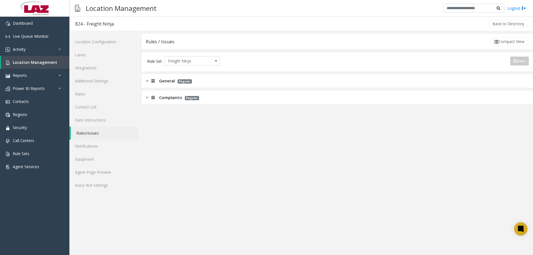
click at [220, 81] on div "General Regular" at bounding box center [338, 81] width 392 height 14
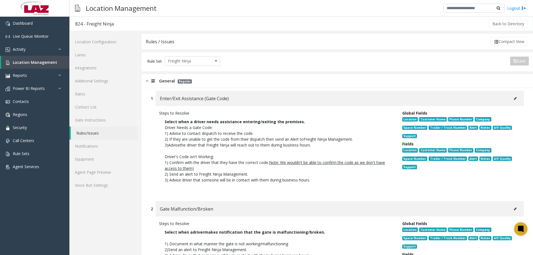
click at [514, 98] on icon at bounding box center [515, 98] width 3 height 3
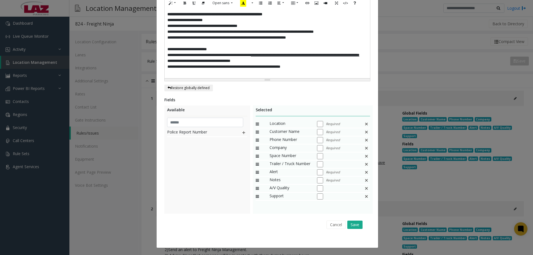
scroll to position [130, 0]
click at [339, 228] on button "Cancel" at bounding box center [336, 225] width 19 height 8
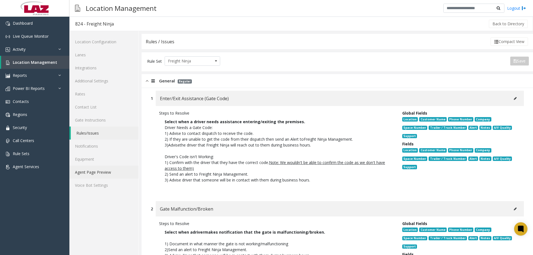
click at [110, 176] on link "Agent Page Preview" at bounding box center [103, 172] width 69 height 13
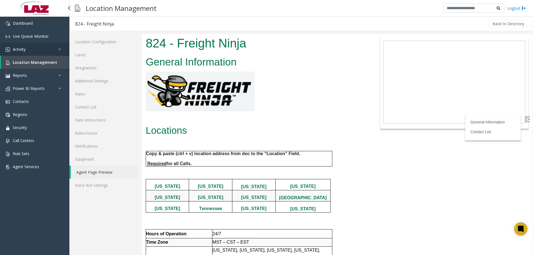
click at [31, 55] on link "Activity" at bounding box center [34, 49] width 69 height 13
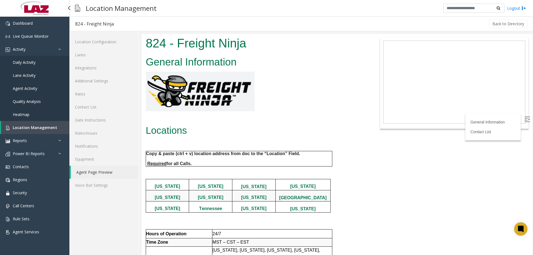
click at [35, 64] on span "Daily Activity" at bounding box center [24, 62] width 23 height 5
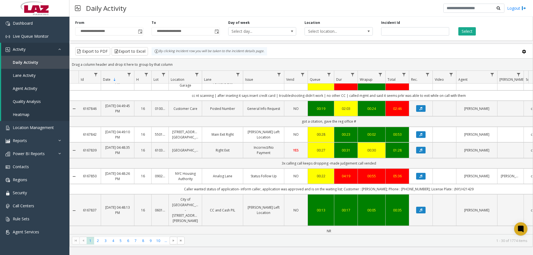
scroll to position [222, 0]
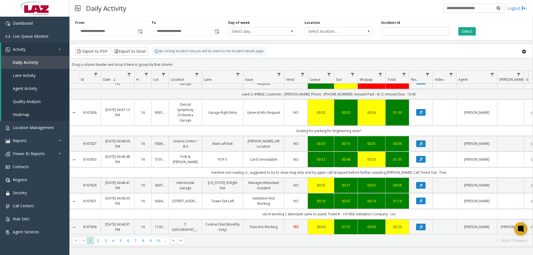
drag, startPoint x: 348, startPoint y: 230, endPoint x: 353, endPoint y: 231, distance: 5.1
click at [353, 231] on div "6167853 Sep 22, 2025 04:54:15 PM 16 580413 101 Marietta Street Cash Credit Exit…" at bounding box center [301, 159] width 463 height 151
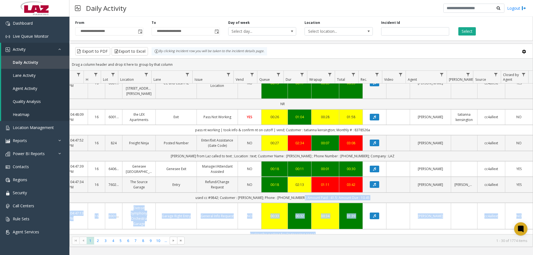
scroll to position [0, 0]
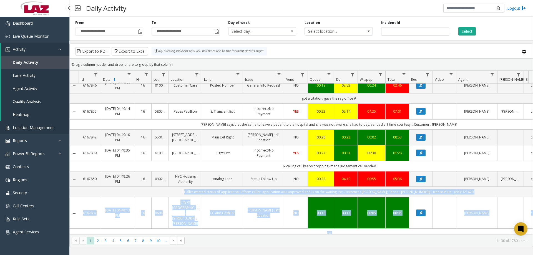
click at [54, 123] on link "Location Management" at bounding box center [34, 127] width 69 height 13
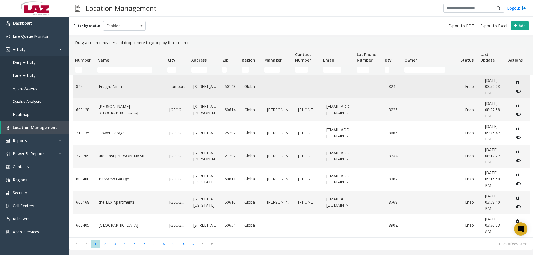
click at [104, 86] on link "Freight Ninja" at bounding box center [131, 87] width 64 height 6
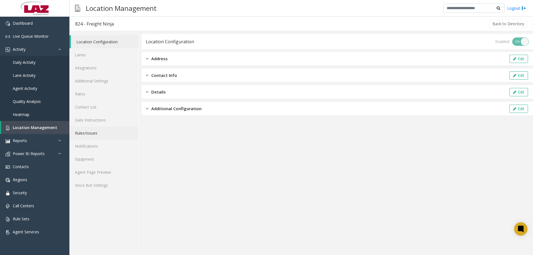
click at [83, 138] on link "Rules/Issues" at bounding box center [103, 133] width 69 height 13
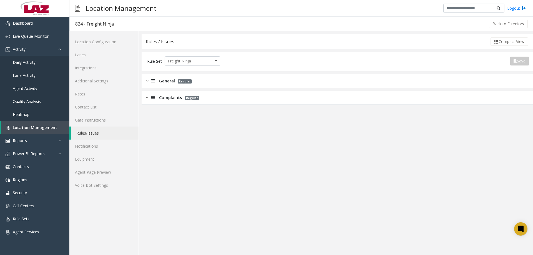
click at [234, 100] on div "Complaints Regular" at bounding box center [338, 98] width 392 height 14
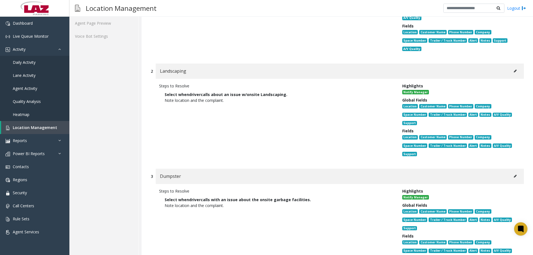
scroll to position [52, 0]
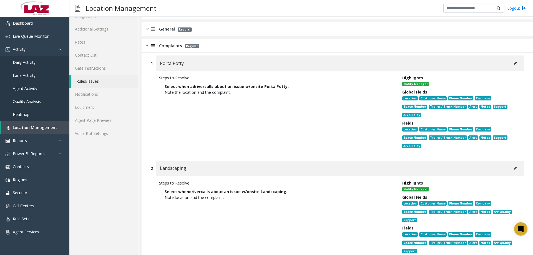
click at [514, 63] on icon at bounding box center [515, 63] width 3 height 3
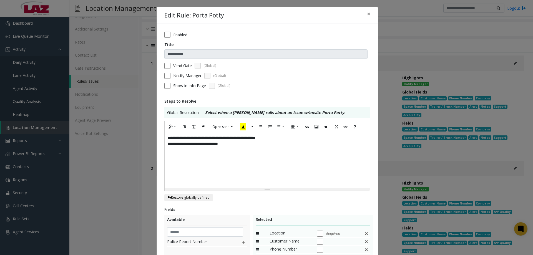
click at [265, 153] on div "**********" at bounding box center [268, 161] width 206 height 56
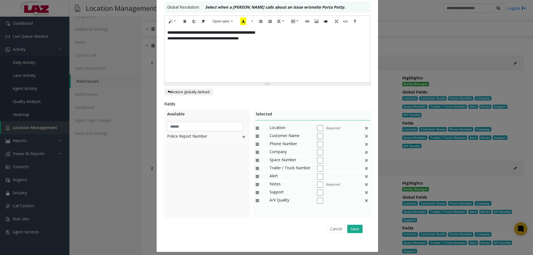
scroll to position [110, 0]
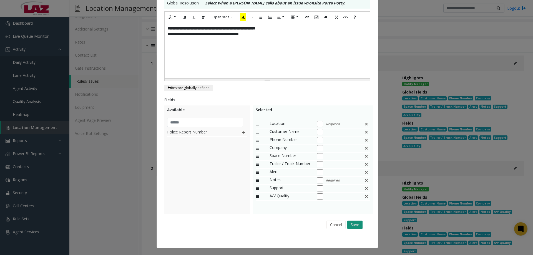
click at [352, 225] on button "Save" at bounding box center [355, 225] width 15 height 8
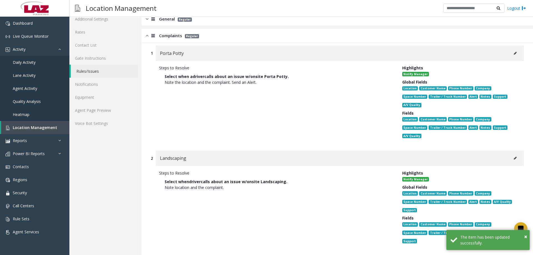
scroll to position [80, 0]
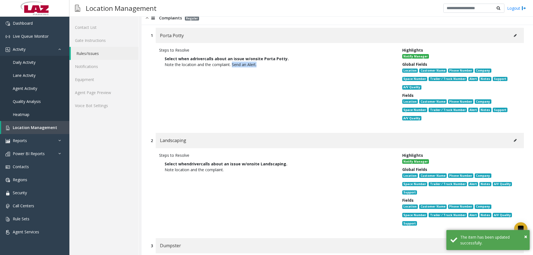
drag, startPoint x: 259, startPoint y: 64, endPoint x: 232, endPoint y: 66, distance: 27.1
click at [232, 66] on p "Note the location and the complaint. Send an Alert." at bounding box center [277, 65] width 224 height 6
copy p "Send an Alert."
click at [514, 139] on icon at bounding box center [515, 140] width 3 height 3
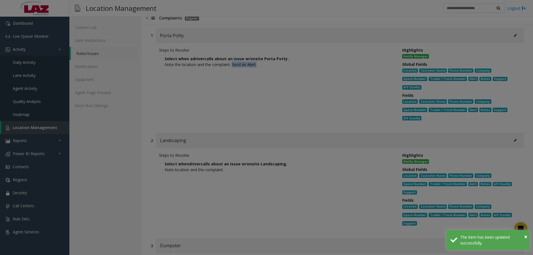
scroll to position [0, 0]
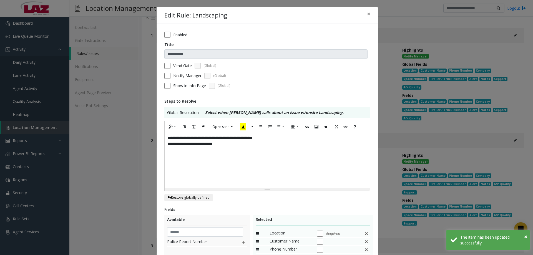
click at [226, 145] on p "**********" at bounding box center [268, 144] width 200 height 6
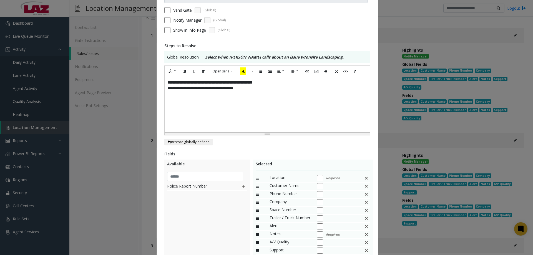
scroll to position [110, 0]
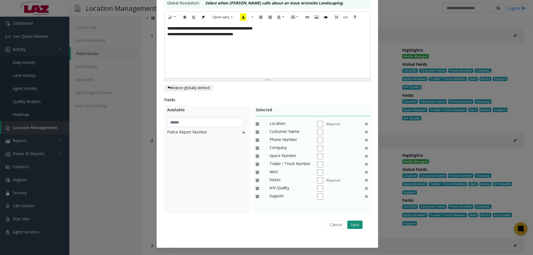
click at [353, 227] on button "Save" at bounding box center [355, 225] width 15 height 8
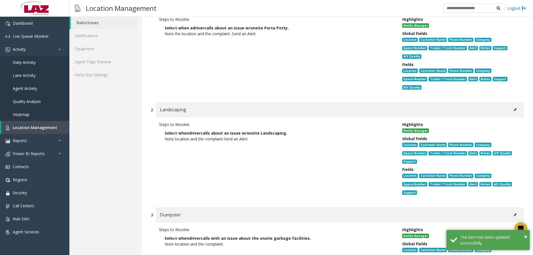
scroll to position [163, 0]
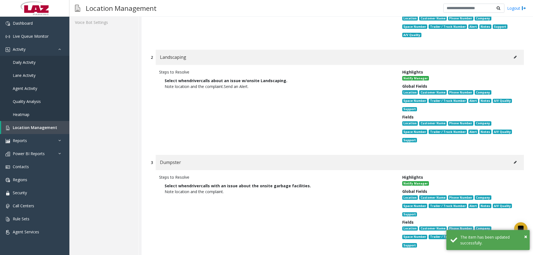
click at [514, 161] on icon at bounding box center [515, 162] width 3 height 3
type input "********"
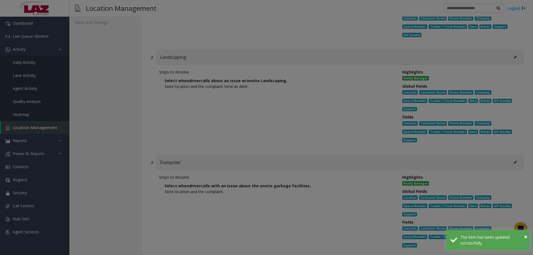
scroll to position [0, 0]
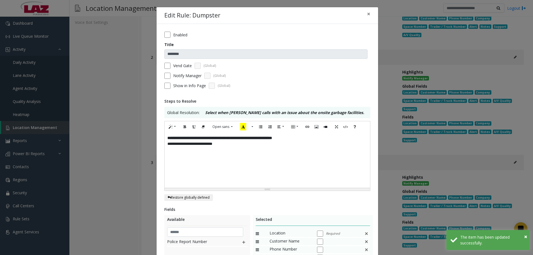
click at [229, 153] on div "**********" at bounding box center [268, 161] width 206 height 56
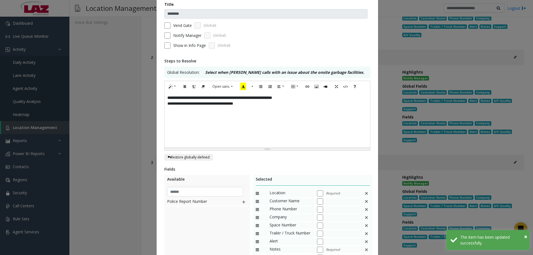
scroll to position [110, 0]
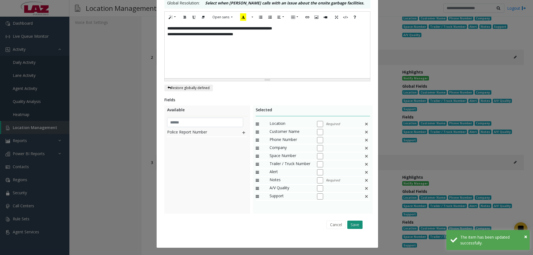
click at [351, 226] on button "Save" at bounding box center [355, 225] width 15 height 8
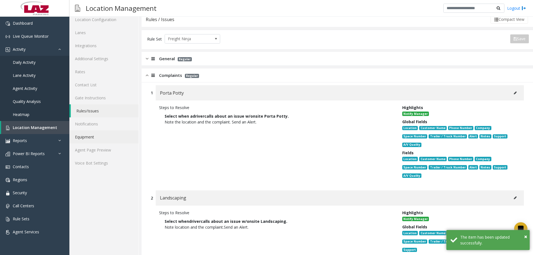
scroll to position [0, 0]
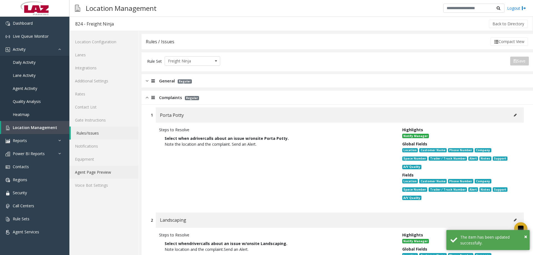
click at [99, 176] on link "Agent Page Preview" at bounding box center [103, 172] width 69 height 13
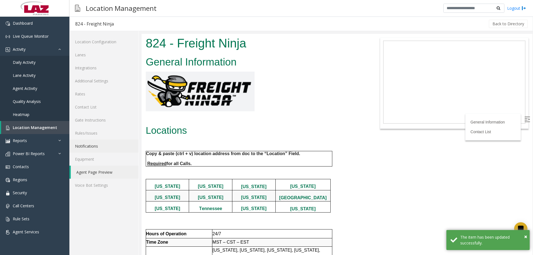
click at [96, 141] on link "Notifications" at bounding box center [103, 146] width 69 height 13
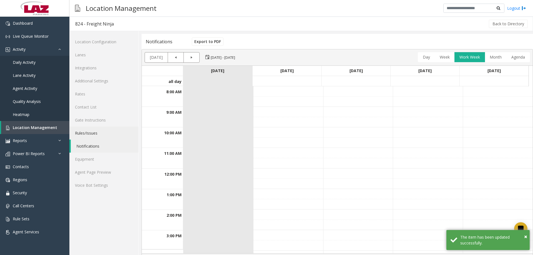
click at [98, 136] on link "Rules/Issues" at bounding box center [103, 133] width 69 height 13
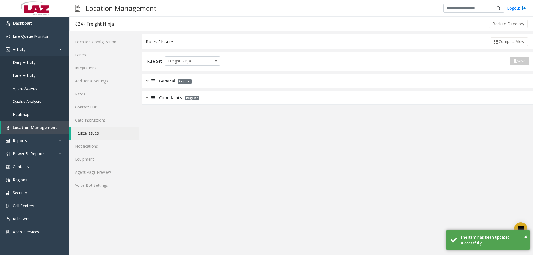
click at [219, 82] on div "General Regular" at bounding box center [338, 81] width 392 height 14
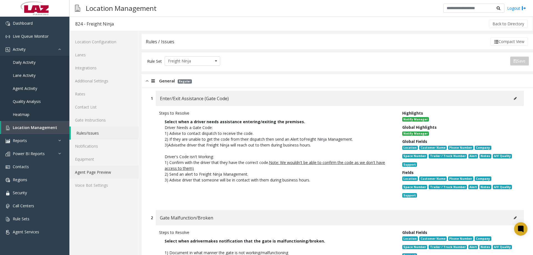
click at [84, 173] on link "Agent Page Preview" at bounding box center [103, 172] width 69 height 13
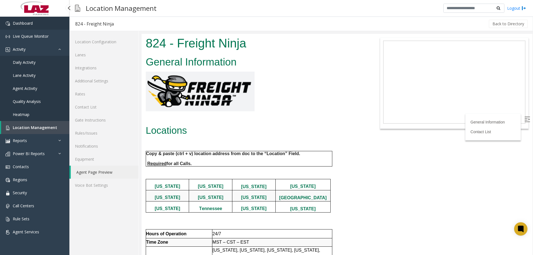
click at [16, 24] on span "Dashboard" at bounding box center [23, 23] width 20 height 5
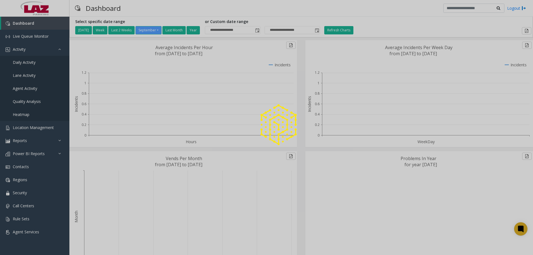
click at [183, 12] on div at bounding box center [266, 127] width 533 height 255
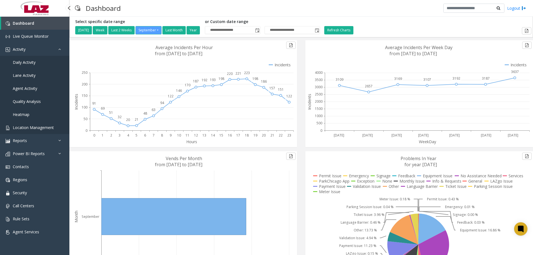
click at [36, 126] on span "Location Management" at bounding box center [33, 127] width 41 height 5
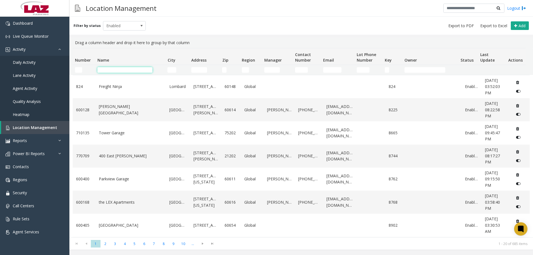
click at [108, 72] on input "Name Filter" at bounding box center [125, 70] width 55 height 6
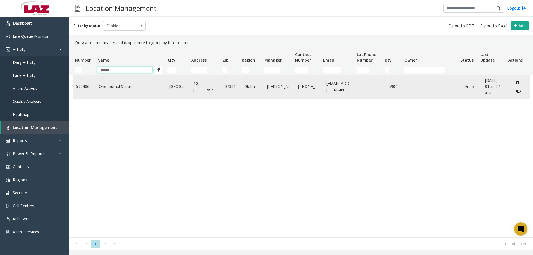
type input "******"
click at [114, 82] on td "One Journal Square" at bounding box center [131, 86] width 71 height 23
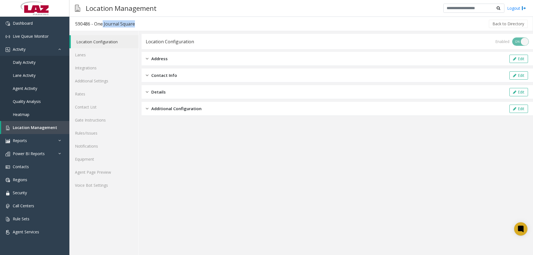
drag, startPoint x: 137, startPoint y: 24, endPoint x: 96, endPoint y: 30, distance: 41.8
click at [102, 31] on div "590486 - One Journal Square Back to Directory" at bounding box center [301, 24] width 464 height 14
drag, startPoint x: 90, startPoint y: 25, endPoint x: 74, endPoint y: 25, distance: 16.1
click at [74, 25] on h3 "590486 - One Journal Square" at bounding box center [105, 24] width 71 height 13
copy div "590486"
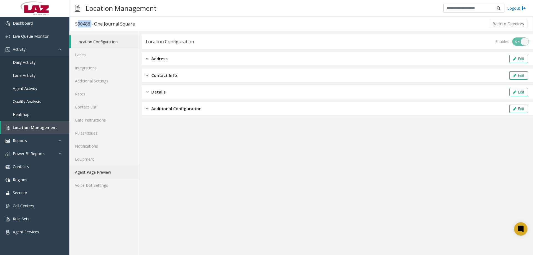
click at [115, 176] on link "Agent Page Preview" at bounding box center [103, 172] width 69 height 13
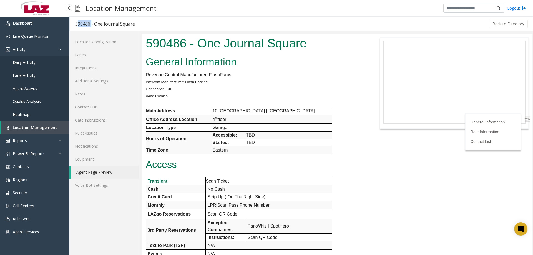
click at [37, 61] on link "Daily Activity" at bounding box center [34, 62] width 69 height 13
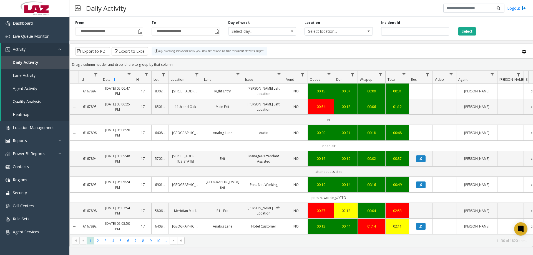
drag, startPoint x: 533, startPoint y: 100, endPoint x: 533, endPoint y: 114, distance: 13.6
click at [533, 114] on kendo-grid "Export to PDF Export to Excel By clicking Incident row you will be taken to the…" at bounding box center [301, 146] width 464 height 204
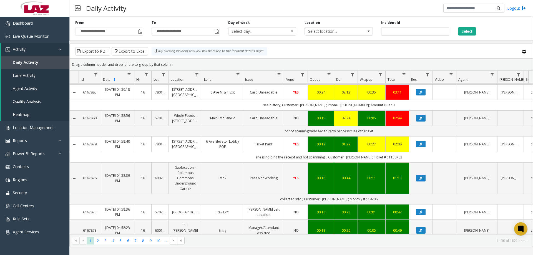
scroll to position [577, 0]
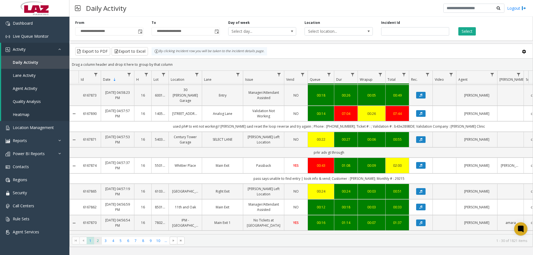
click at [101, 242] on span "2" at bounding box center [98, 241] width 8 height 8
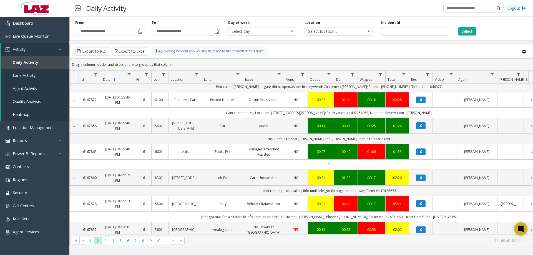
scroll to position [597, 0]
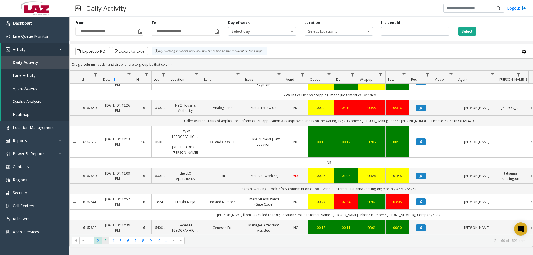
click at [104, 243] on span "3" at bounding box center [106, 241] width 8 height 8
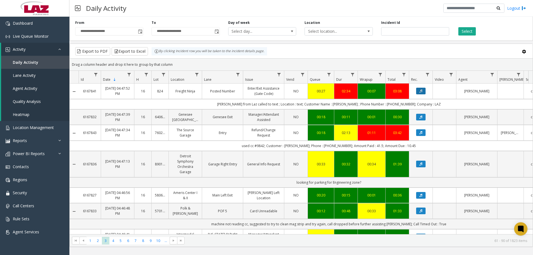
click at [420, 93] on icon "Data table" at bounding box center [421, 90] width 3 height 3
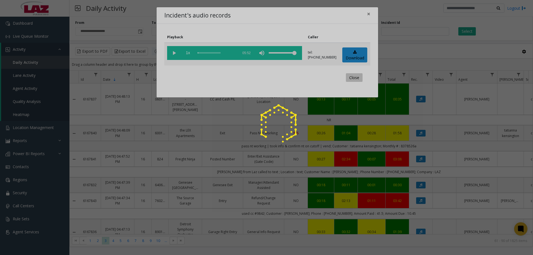
click at [352, 79] on button "Close" at bounding box center [354, 77] width 17 height 9
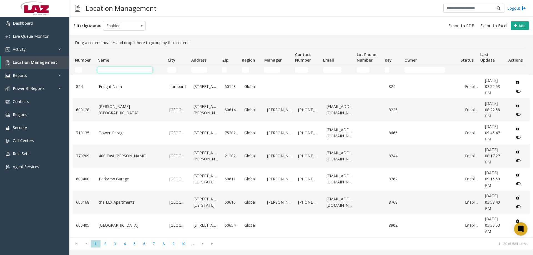
drag, startPoint x: 98, startPoint y: 70, endPoint x: 103, endPoint y: 68, distance: 5.2
click at [101, 69] on input "Name Filter" at bounding box center [125, 70] width 55 height 6
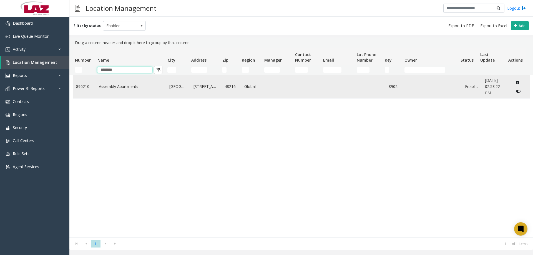
type input "********"
click at [112, 84] on link "Assembly Apartments" at bounding box center [131, 87] width 64 height 6
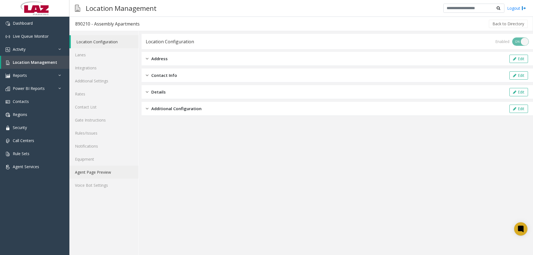
click at [96, 170] on link "Agent Page Preview" at bounding box center [103, 172] width 69 height 13
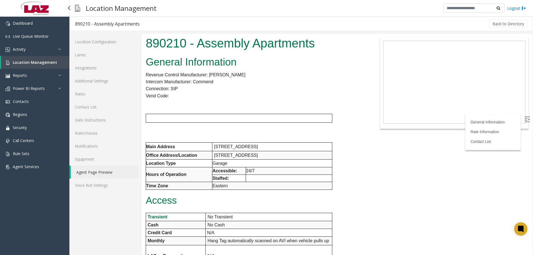
click at [41, 64] on span "Location Management" at bounding box center [35, 62] width 44 height 5
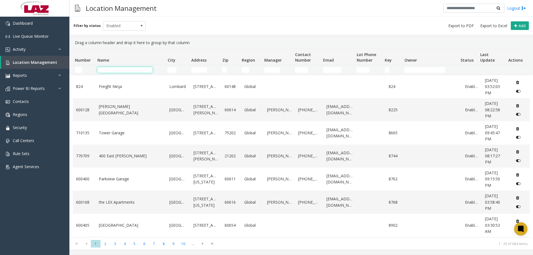
click at [108, 70] on input "Name Filter" at bounding box center [125, 70] width 55 height 6
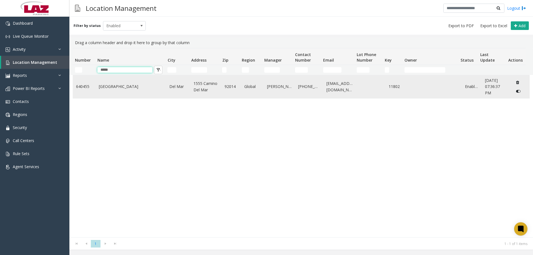
type input "*****"
click at [109, 81] on td "Del Mar Plaza" at bounding box center [131, 86] width 71 height 23
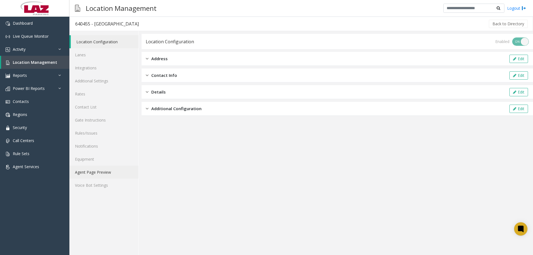
click at [90, 171] on link "Agent Page Preview" at bounding box center [103, 172] width 69 height 13
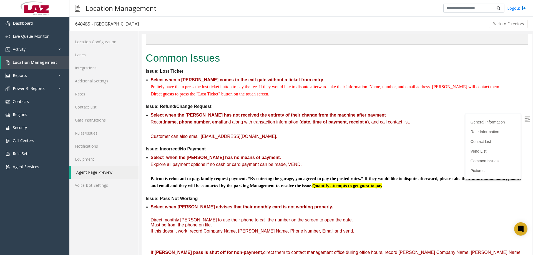
scroll to position [107, 0]
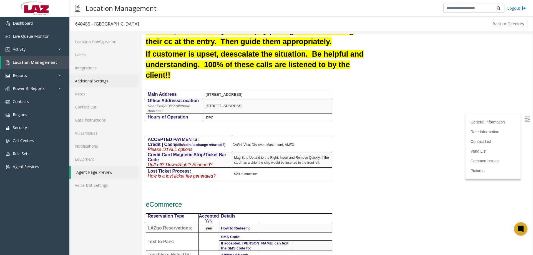
click at [102, 80] on link "Additional Settings" at bounding box center [103, 80] width 69 height 13
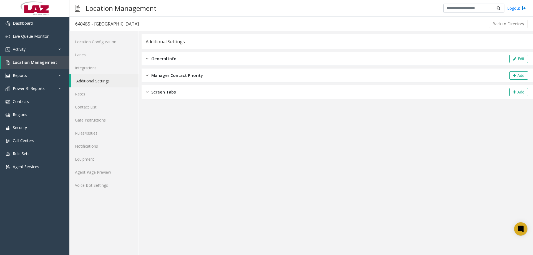
click at [224, 58] on div "General Info Edit" at bounding box center [338, 59] width 392 height 14
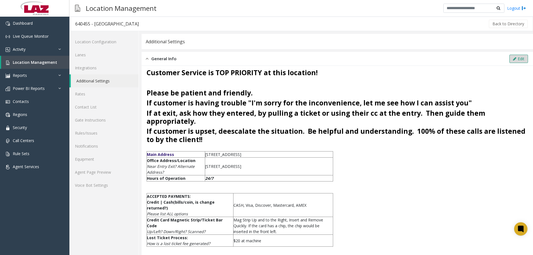
click at [519, 58] on button "Edit" at bounding box center [519, 59] width 19 height 8
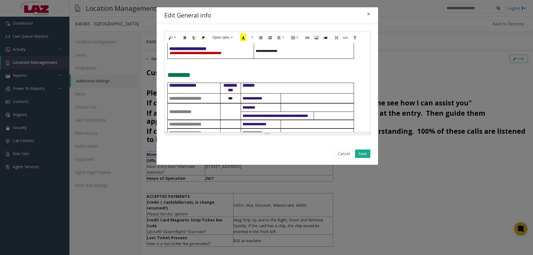
scroll to position [111, 0]
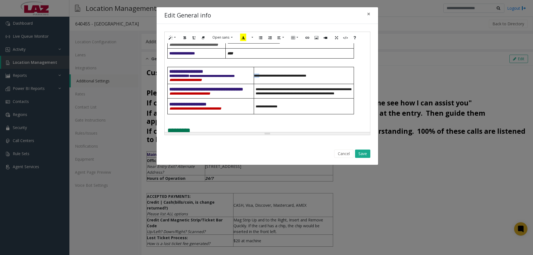
drag, startPoint x: 263, startPoint y: 96, endPoint x: 255, endPoint y: 97, distance: 8.1
click at [255, 78] on span "**********" at bounding box center [280, 75] width 52 height 3
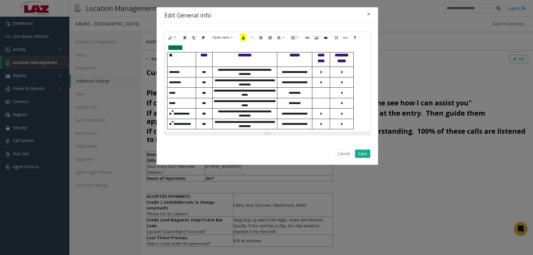
scroll to position [445, 0]
drag, startPoint x: 245, startPoint y: 94, endPoint x: 254, endPoint y: 91, distance: 9.4
click at [254, 91] on p "**********" at bounding box center [245, 93] width 65 height 8
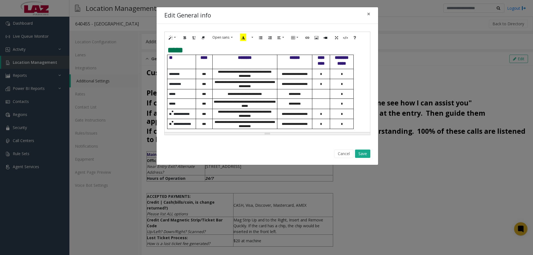
scroll to position [443, 0]
drag, startPoint x: 253, startPoint y: 104, endPoint x: 255, endPoint y: 100, distance: 5.1
click at [255, 100] on p "**********" at bounding box center [245, 104] width 65 height 8
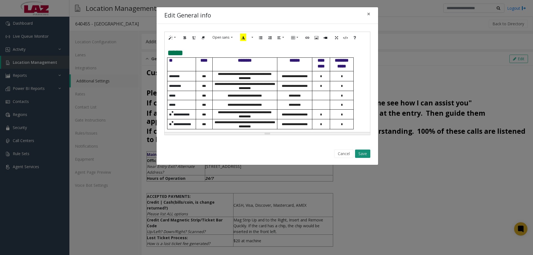
click at [359, 154] on button "Save" at bounding box center [362, 154] width 15 height 8
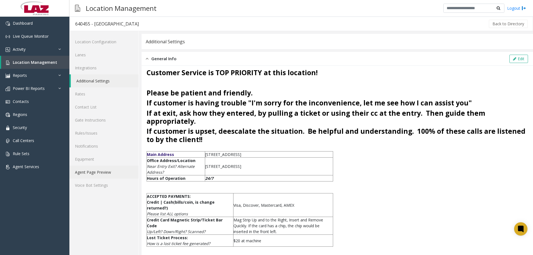
click at [108, 172] on link "Agent Page Preview" at bounding box center [103, 172] width 69 height 13
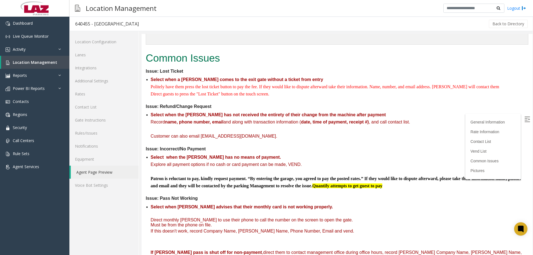
scroll to position [107, 0]
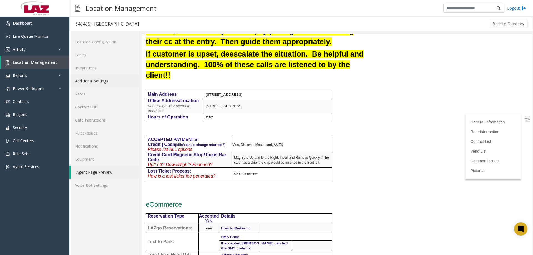
click at [94, 83] on link "Additional Settings" at bounding box center [103, 80] width 69 height 13
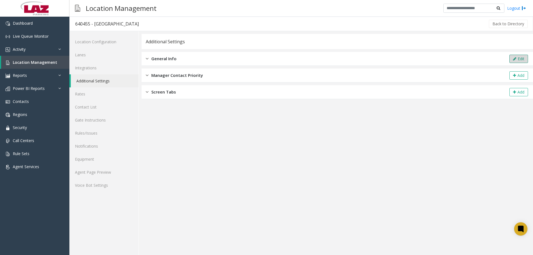
click at [516, 58] on icon at bounding box center [514, 59] width 3 height 4
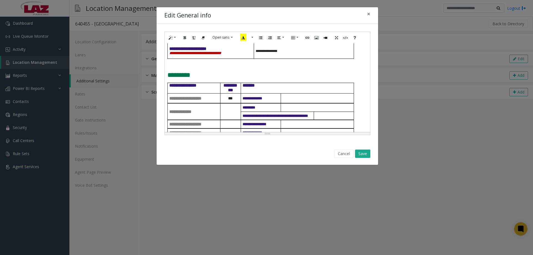
scroll to position [139, 0]
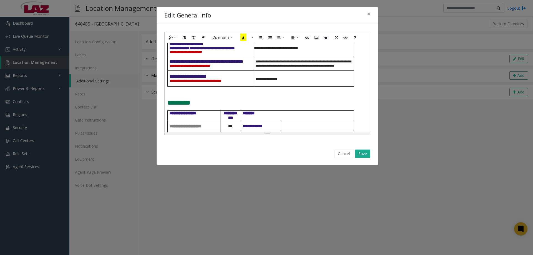
click at [255, 50] on span "**********" at bounding box center [276, 47] width 44 height 3
click at [364, 156] on button "Save" at bounding box center [362, 154] width 15 height 8
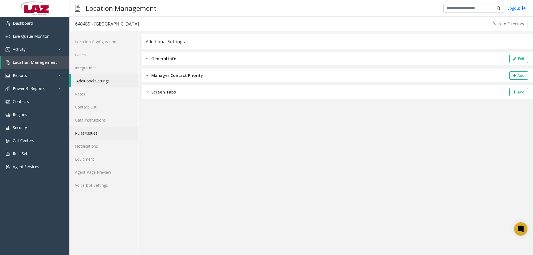
click at [99, 131] on link "Rules/Issues" at bounding box center [103, 133] width 69 height 13
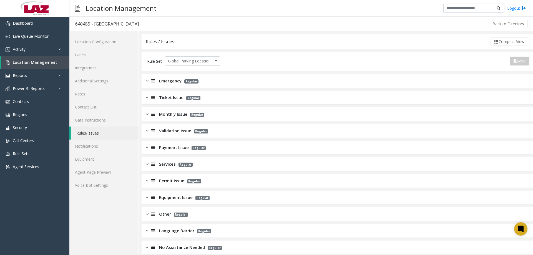
click at [215, 91] on div "Ticket Issue Regular" at bounding box center [338, 98] width 392 height 14
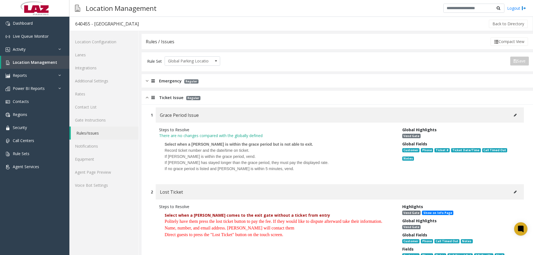
click at [218, 97] on div "Ticket Issue Regular" at bounding box center [338, 98] width 392 height 14
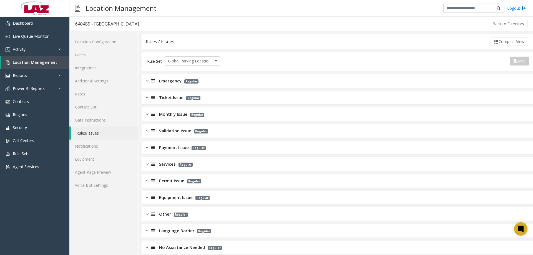
click at [218, 96] on div "Ticket Issue Regular" at bounding box center [338, 98] width 392 height 14
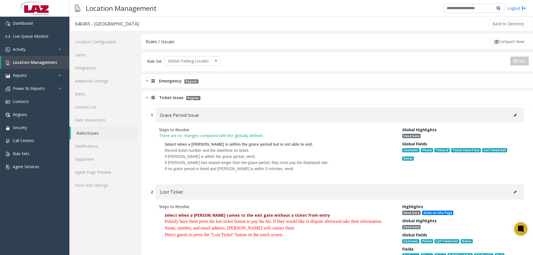
click at [217, 100] on div "Ticket Issue Regular" at bounding box center [338, 98] width 392 height 14
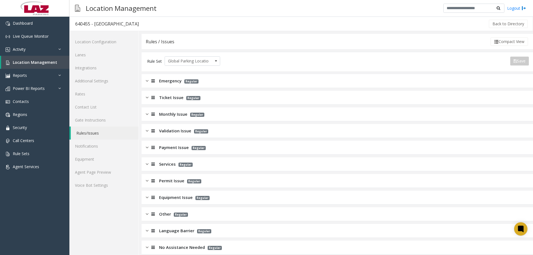
click at [202, 113] on span "Regular" at bounding box center [197, 115] width 14 height 4
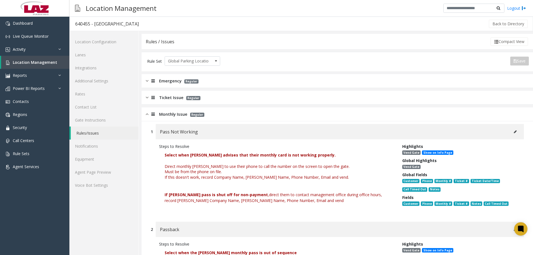
click at [218, 118] on div "Monthly Issue Regular" at bounding box center [338, 115] width 392 height 14
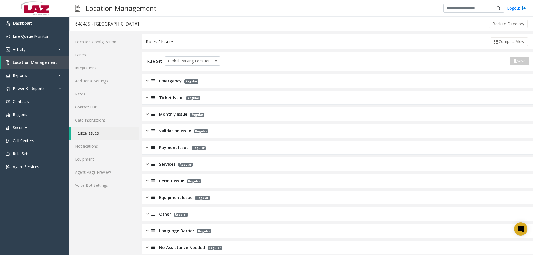
click at [165, 98] on span "Ticket Issue" at bounding box center [171, 97] width 24 height 6
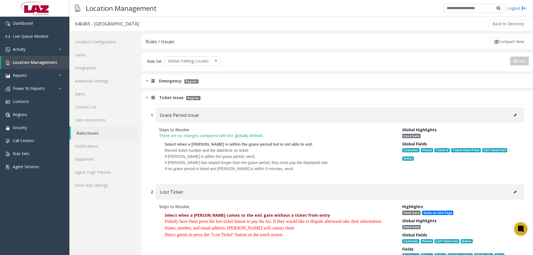
click at [164, 99] on span "Ticket Issue" at bounding box center [171, 97] width 24 height 6
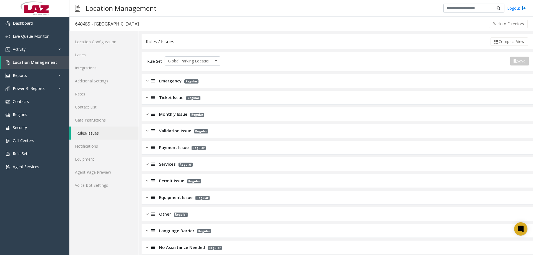
click at [173, 116] on span "Monthly Issue" at bounding box center [173, 114] width 28 height 6
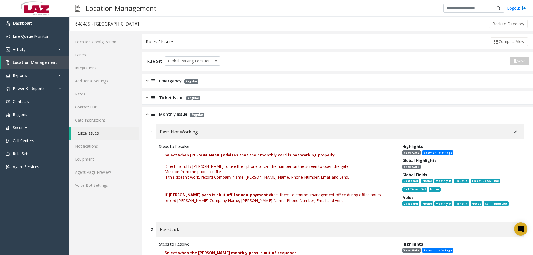
click at [154, 117] on div at bounding box center [153, 114] width 8 height 6
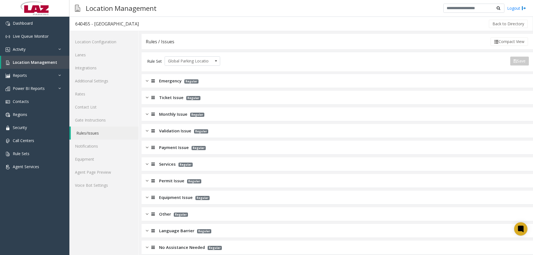
click at [174, 146] on span "Payment Issue" at bounding box center [174, 147] width 30 height 6
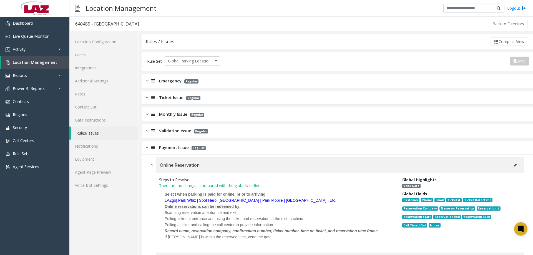
scroll to position [313, 0]
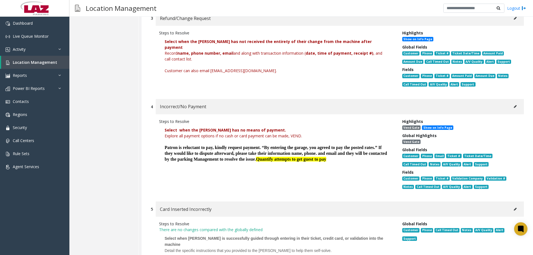
click at [514, 106] on icon at bounding box center [515, 106] width 3 height 3
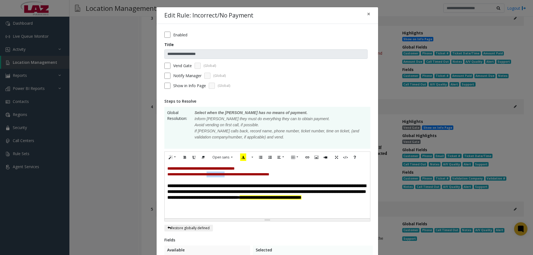
drag, startPoint x: 239, startPoint y: 175, endPoint x: 217, endPoint y: 176, distance: 22.5
click at [217, 176] on span "**********" at bounding box center [219, 175] width 102 height 4
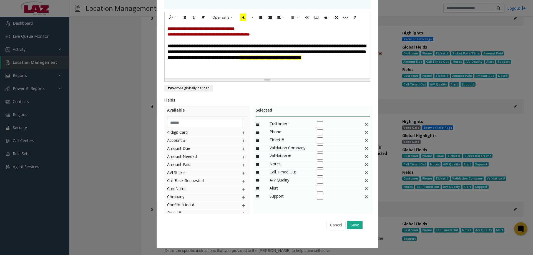
scroll to position [140, 0]
click at [350, 226] on button "Save" at bounding box center [355, 225] width 15 height 8
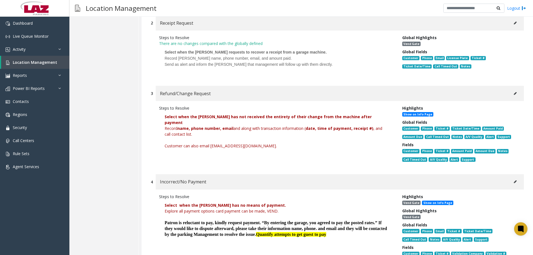
scroll to position [202, 0]
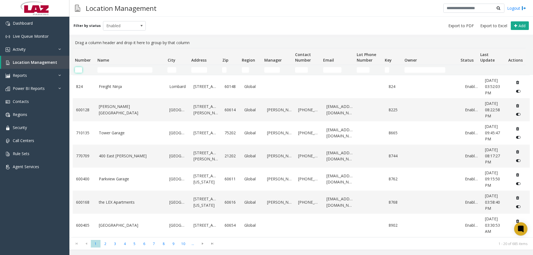
click at [80, 71] on input "Number Filter" at bounding box center [78, 70] width 7 height 6
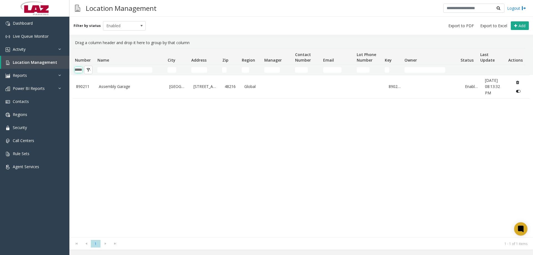
type input "******"
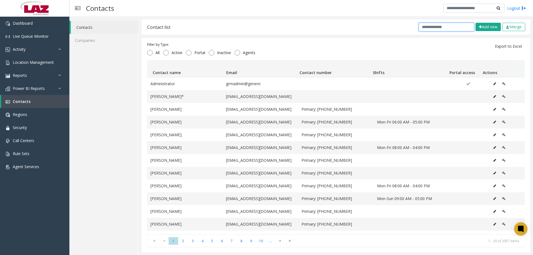
click at [442, 29] on input "text" at bounding box center [447, 27] width 56 height 9
click at [485, 25] on button "Add new" at bounding box center [488, 27] width 25 height 8
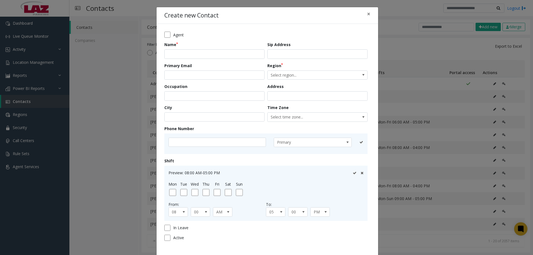
drag, startPoint x: 222, startPoint y: 60, endPoint x: 217, endPoint y: 48, distance: 13.4
click at [220, 55] on form "Agent Name Sip Address Primary Email Region Select region... Occupation Address…" at bounding box center [267, 138] width 206 height 213
click at [217, 48] on div "Name" at bounding box center [215, 50] width 103 height 17
click at [215, 51] on input "text" at bounding box center [214, 53] width 100 height 9
type input "**********"
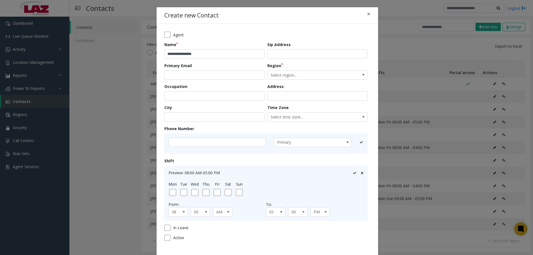
click at [222, 134] on div "Primary" at bounding box center [265, 144] width 203 height 21
drag, startPoint x: 221, startPoint y: 137, endPoint x: 222, endPoint y: 144, distance: 7.2
click at [221, 138] on div "Primary" at bounding box center [265, 144] width 203 height 21
click at [222, 145] on input "text" at bounding box center [218, 142] width 98 height 9
type input "**********"
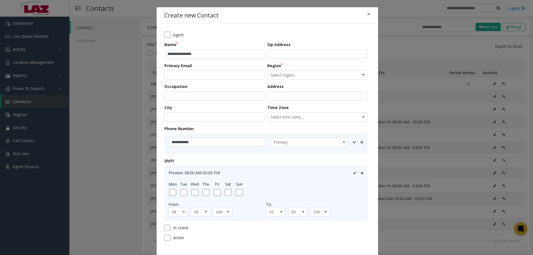
click at [353, 142] on icon at bounding box center [355, 143] width 4 height 4
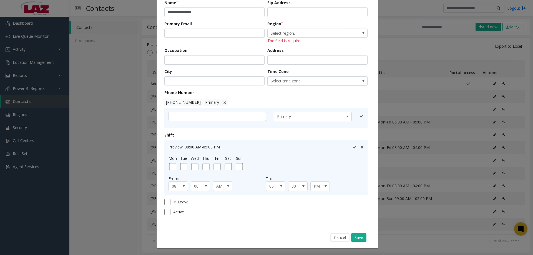
scroll to position [42, 0]
click at [293, 32] on span "Select region..." at bounding box center [308, 33] width 80 height 9
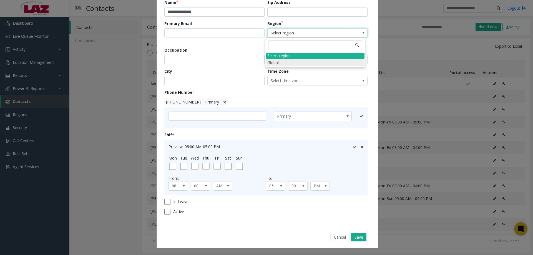
click at [277, 63] on li "Global" at bounding box center [315, 63] width 99 height 8
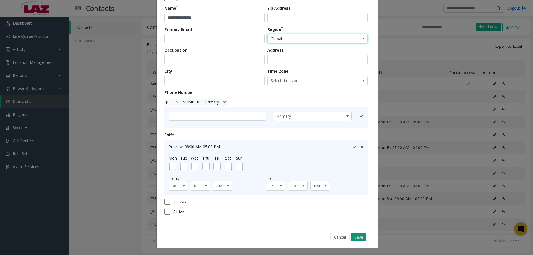
click at [356, 239] on button "Save" at bounding box center [358, 237] width 15 height 8
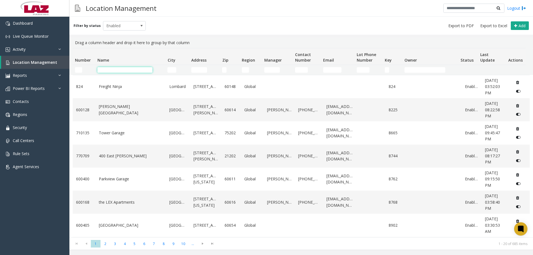
click at [146, 70] on input "Name Filter" at bounding box center [125, 70] width 55 height 6
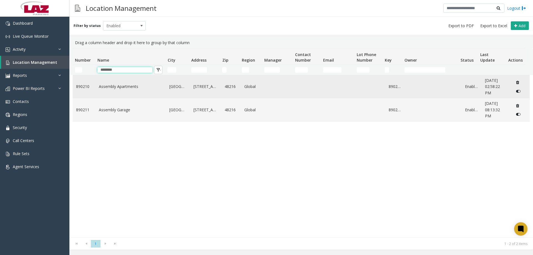
type input "********"
click at [120, 91] on td "Assembly Apartments" at bounding box center [131, 86] width 71 height 23
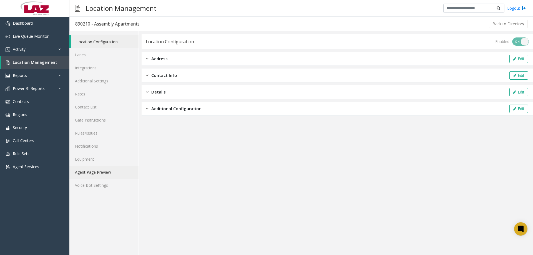
click at [96, 170] on link "Agent Page Preview" at bounding box center [103, 172] width 69 height 13
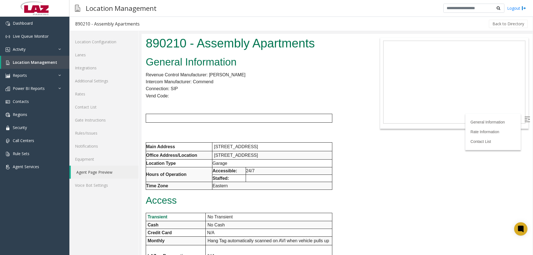
drag, startPoint x: 533, startPoint y: 64, endPoint x: 533, endPoint y: 84, distance: 19.7
click at [533, 84] on div at bounding box center [338, 144] width 392 height 221
